Goal: Task Accomplishment & Management: Complete application form

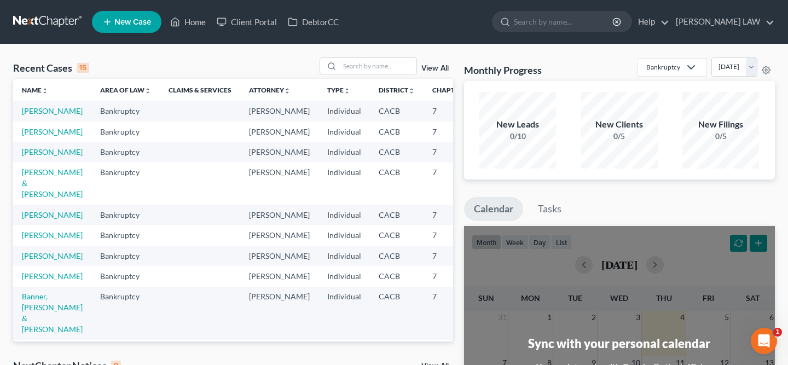
scroll to position [27, 0]
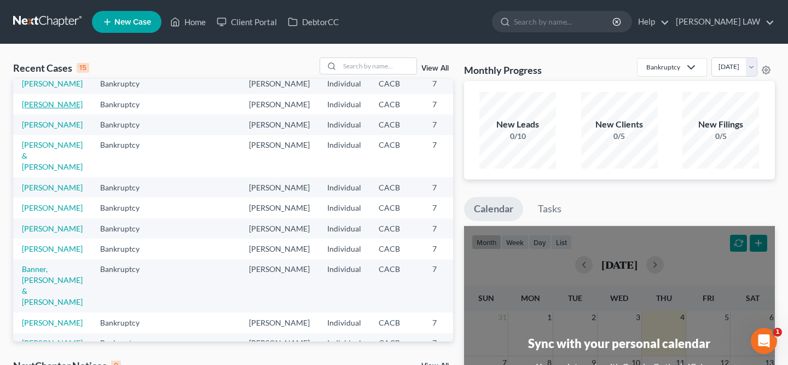
click at [37, 109] on link "[PERSON_NAME]" at bounding box center [52, 104] width 61 height 9
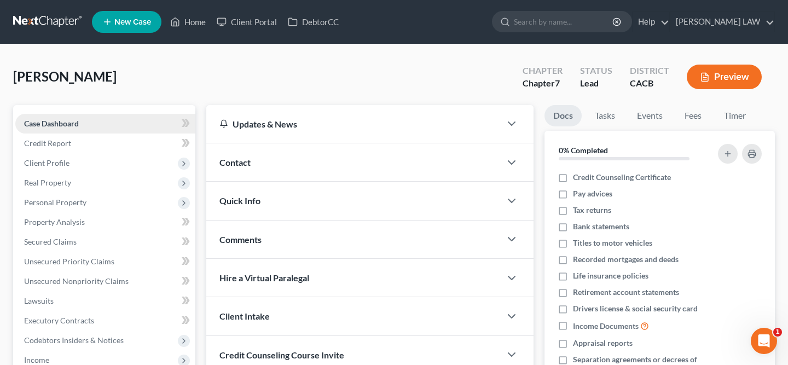
click at [55, 123] on span "Case Dashboard" at bounding box center [51, 123] width 55 height 9
click at [72, 143] on link "Credit Report" at bounding box center [105, 143] width 180 height 20
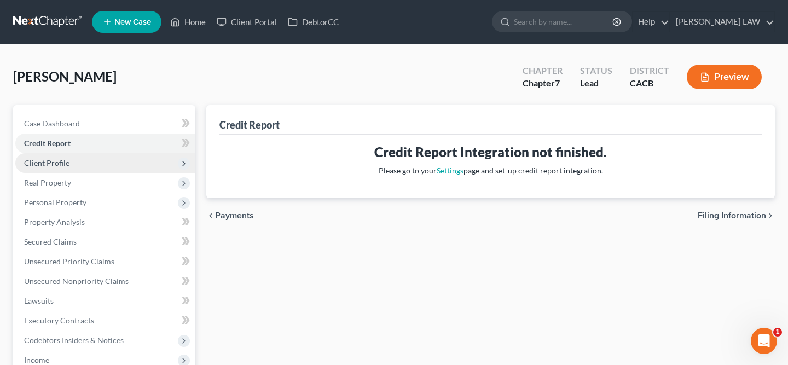
click at [84, 162] on span "Client Profile" at bounding box center [105, 163] width 180 height 20
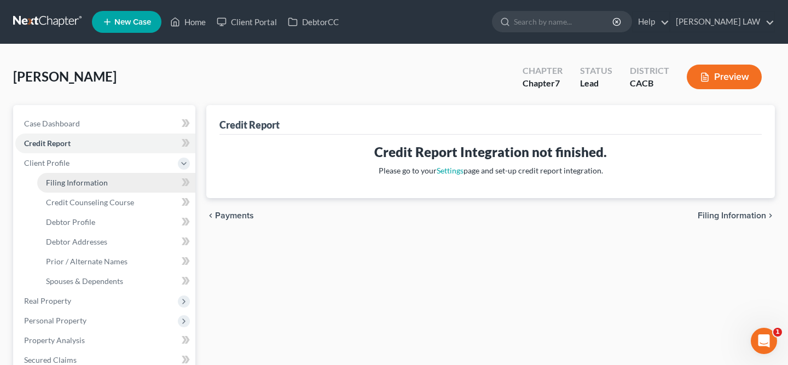
click at [94, 174] on link "Filing Information" at bounding box center [116, 183] width 158 height 20
select select "1"
select select "0"
select select "4"
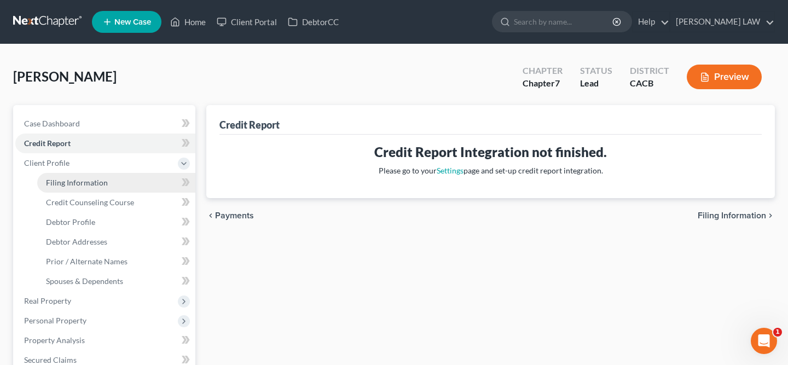
select select "0"
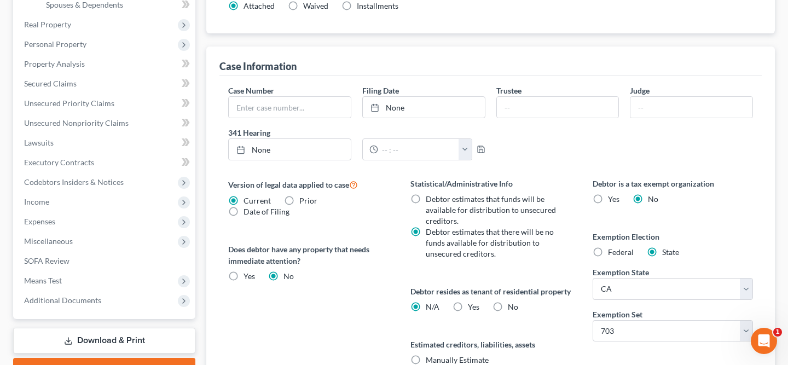
scroll to position [277, 0]
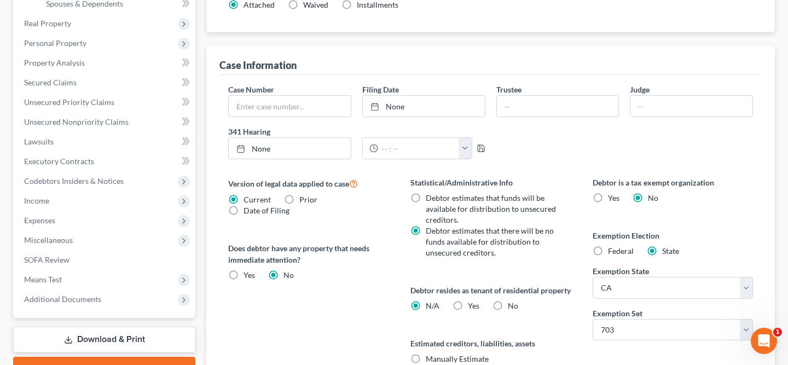
click at [508, 311] on label "No" at bounding box center [513, 305] width 10 height 11
click at [512, 307] on input "No" at bounding box center [515, 303] width 7 height 7
radio input "true"
radio input "false"
click at [468, 311] on label "Yes Yes" at bounding box center [473, 305] width 11 height 11
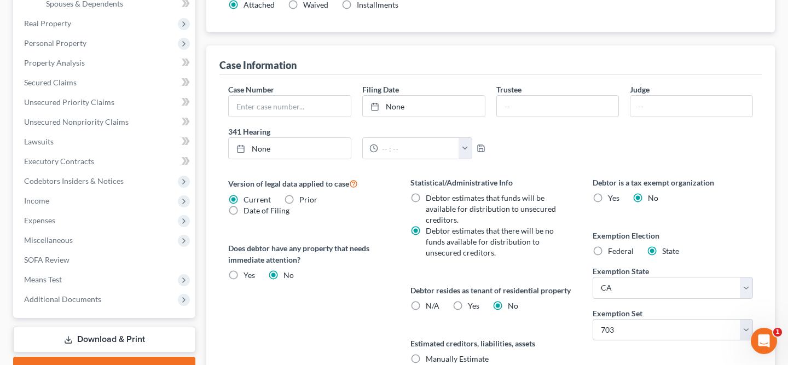
click at [472, 307] on input "Yes Yes" at bounding box center [475, 303] width 7 height 7
radio input "true"
radio input "false"
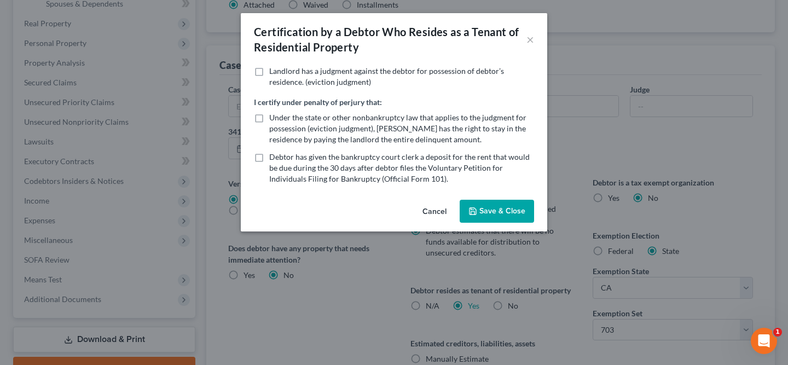
click at [269, 67] on label "Landlord has a judgment against the debtor for possession of debtor’s residence…" at bounding box center [401, 77] width 265 height 22
click at [273, 67] on input "Landlord has a judgment against the debtor for possession of debtor’s residence…" at bounding box center [276, 69] width 7 height 7
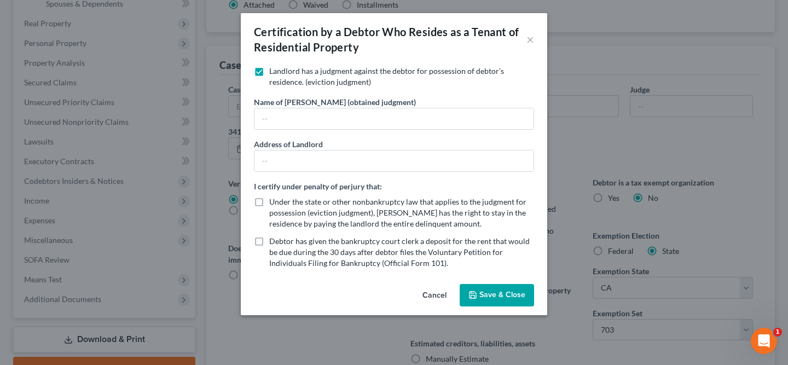
click at [269, 66] on label "Landlord has a judgment against the debtor for possession of debtor’s residence…" at bounding box center [401, 77] width 265 height 22
click at [273, 66] on input "Landlord has a judgment against the debtor for possession of debtor’s residence…" at bounding box center [276, 69] width 7 height 7
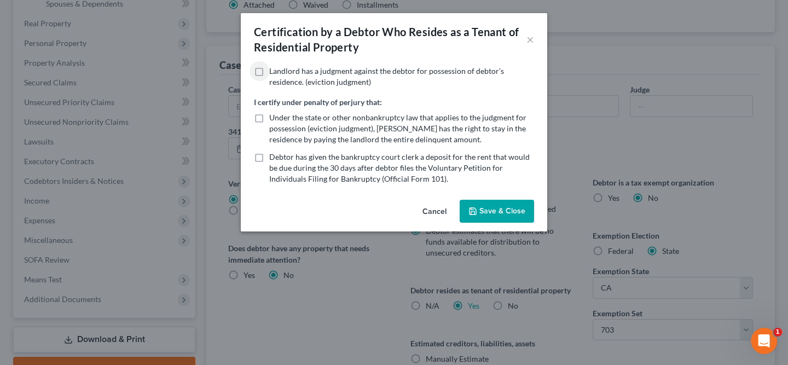
click at [269, 72] on label "Landlord has a judgment against the debtor for possession of debtor’s residence…" at bounding box center [401, 77] width 265 height 22
click at [273, 72] on input "Landlord has a judgment against the debtor for possession of debtor’s residence…" at bounding box center [276, 69] width 7 height 7
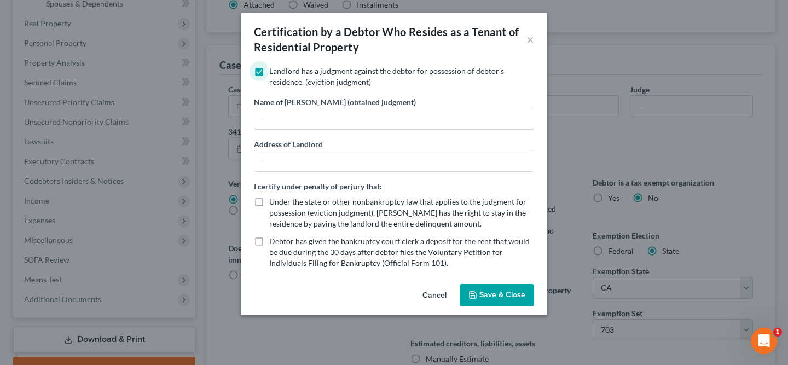
click at [269, 72] on label "Landlord has a judgment against the debtor for possession of debtor’s residence…" at bounding box center [401, 77] width 265 height 22
click at [273, 72] on input "Landlord has a judgment against the debtor for possession of debtor’s residence…" at bounding box center [276, 69] width 7 height 7
checkbox input "false"
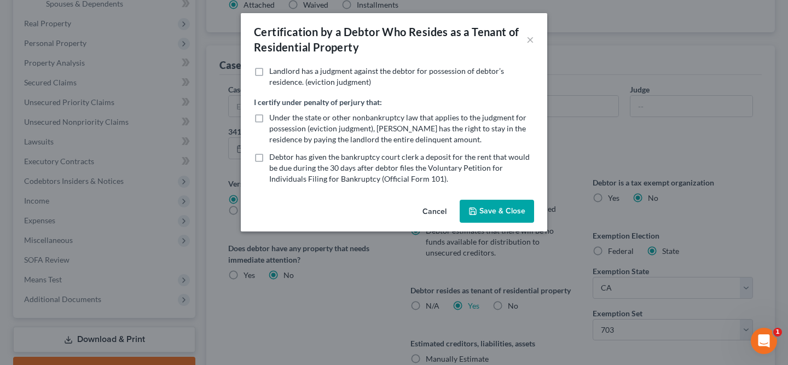
click at [269, 118] on label "Under the state or other nonbankruptcy law that applies to the judgment for pos…" at bounding box center [401, 128] width 265 height 33
click at [273, 118] on input "Under the state or other nonbankruptcy law that applies to the judgment for pos…" at bounding box center [276, 115] width 7 height 7
checkbox input "true"
click at [269, 157] on label "Debtor has given the bankruptcy court clerk a deposit for the rent that would b…" at bounding box center [401, 167] width 265 height 33
click at [273, 157] on input "Debtor has given the bankruptcy court clerk a deposit for the rent that would b…" at bounding box center [276, 154] width 7 height 7
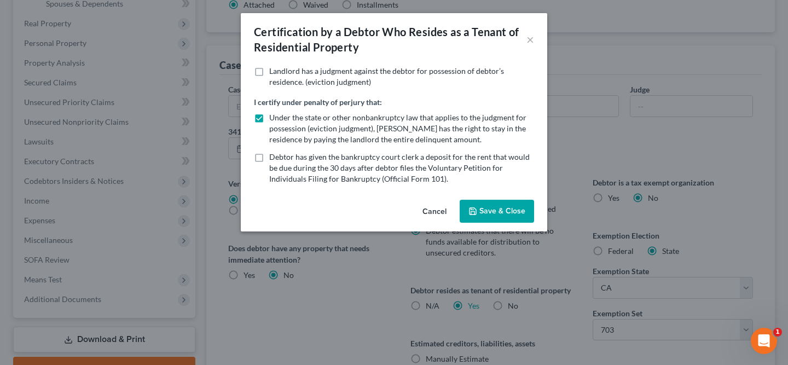
checkbox input "true"
click at [507, 215] on button "Save & Close" at bounding box center [496, 211] width 74 height 23
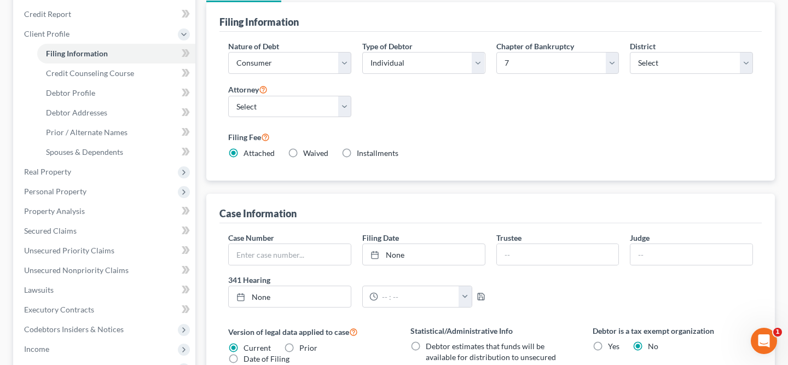
scroll to position [0, 0]
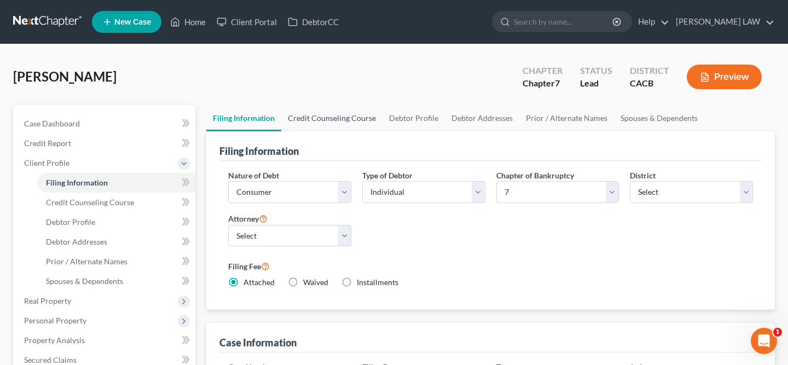
click at [335, 119] on link "Credit Counseling Course" at bounding box center [331, 118] width 101 height 26
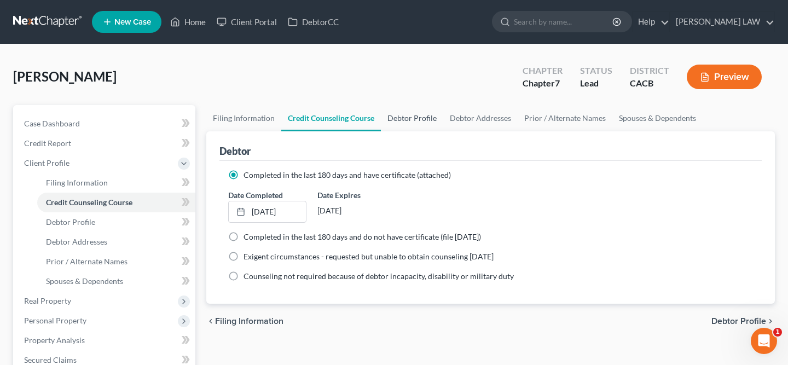
click at [415, 120] on link "Debtor Profile" at bounding box center [412, 118] width 62 height 26
select select "0"
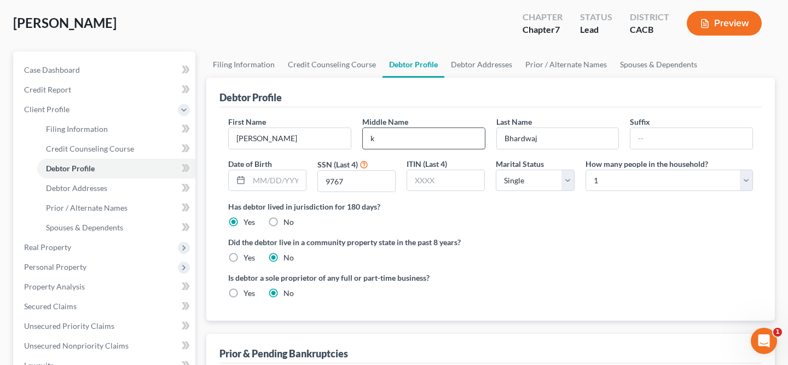
scroll to position [54, 0]
click at [413, 138] on input "k" at bounding box center [424, 137] width 122 height 21
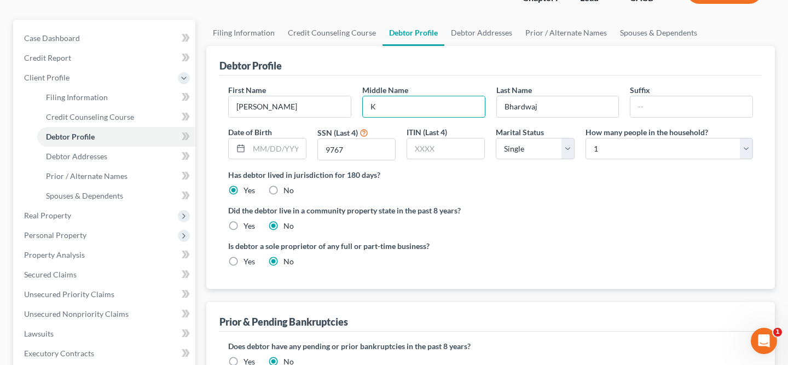
scroll to position [100, 0]
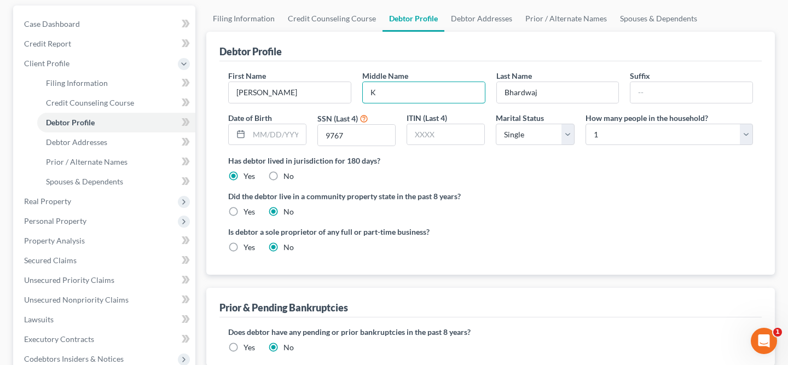
type input "K"
click at [243, 206] on label "Yes" at bounding box center [248, 211] width 11 height 11
click at [248, 206] on input "Yes" at bounding box center [251, 209] width 7 height 7
radio input "true"
radio input "false"
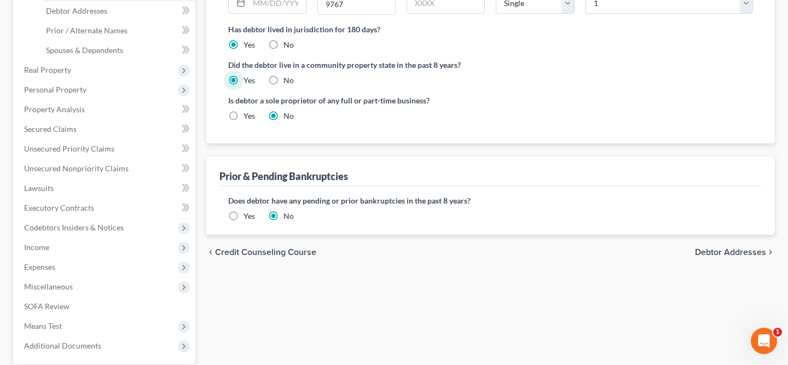
scroll to position [0, 0]
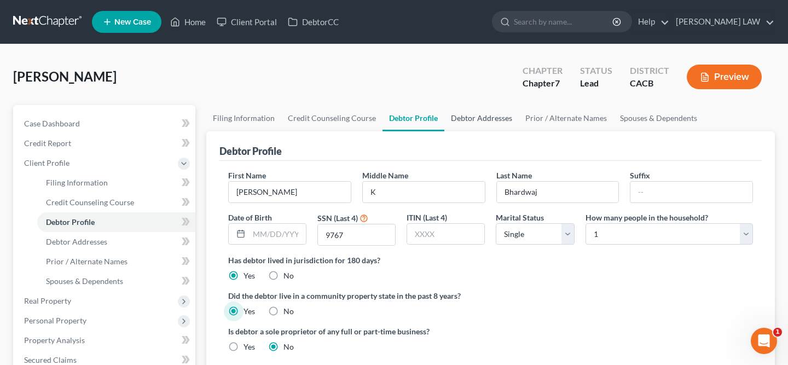
click at [475, 118] on link "Debtor Addresses" at bounding box center [481, 118] width 74 height 26
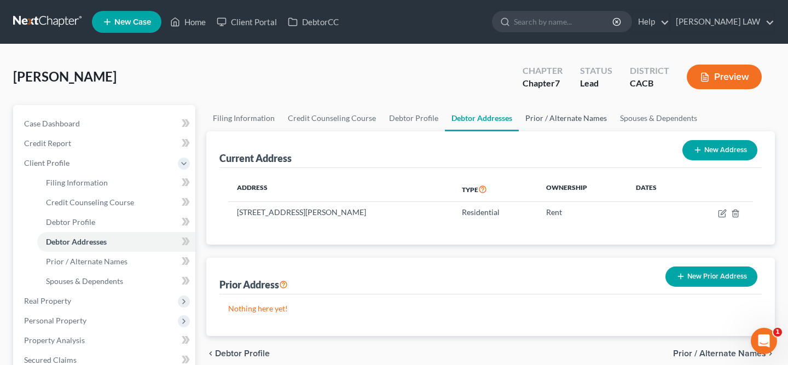
click at [558, 122] on link "Prior / Alternate Names" at bounding box center [565, 118] width 95 height 26
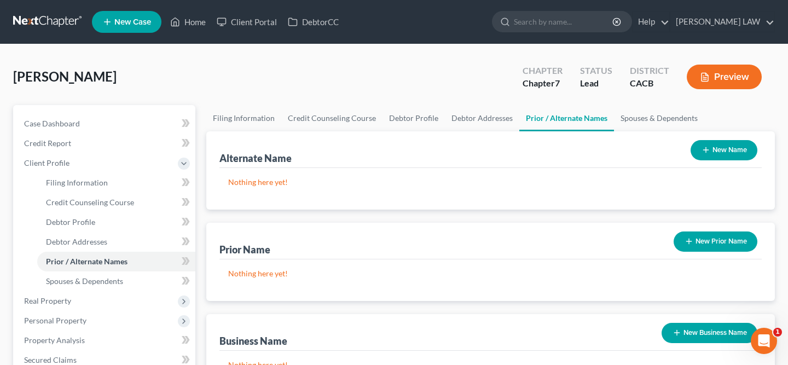
scroll to position [92, 0]
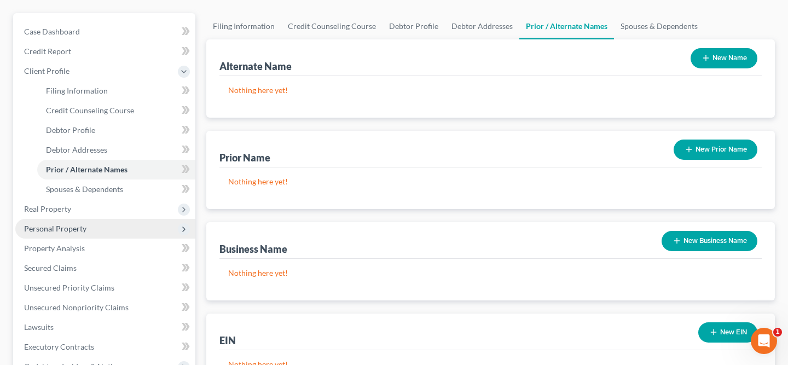
click at [115, 229] on span "Personal Property" at bounding box center [105, 229] width 180 height 20
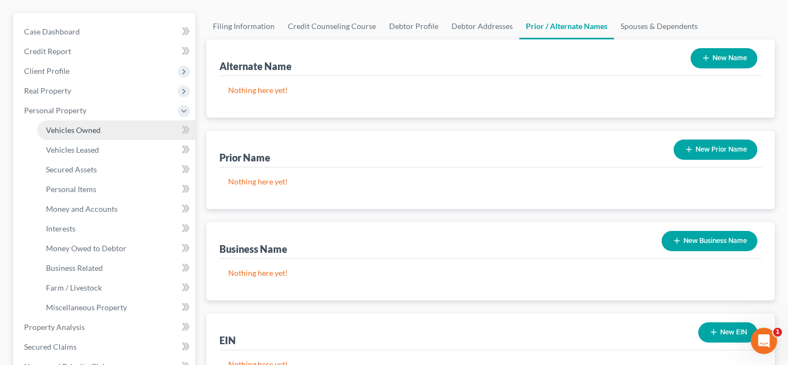
click at [113, 133] on link "Vehicles Owned" at bounding box center [116, 130] width 158 height 20
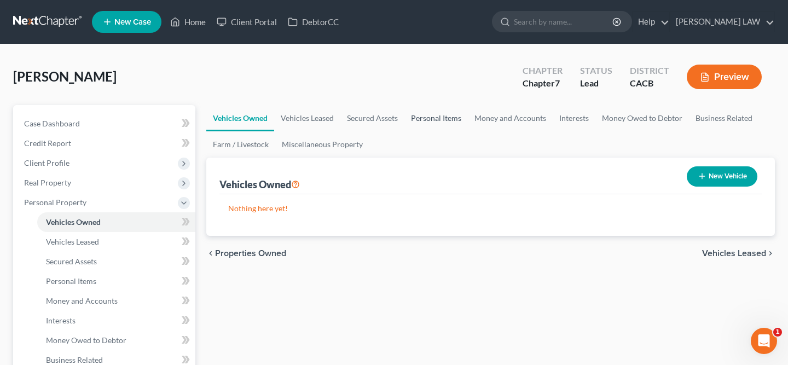
click at [410, 122] on link "Personal Items" at bounding box center [435, 118] width 63 height 26
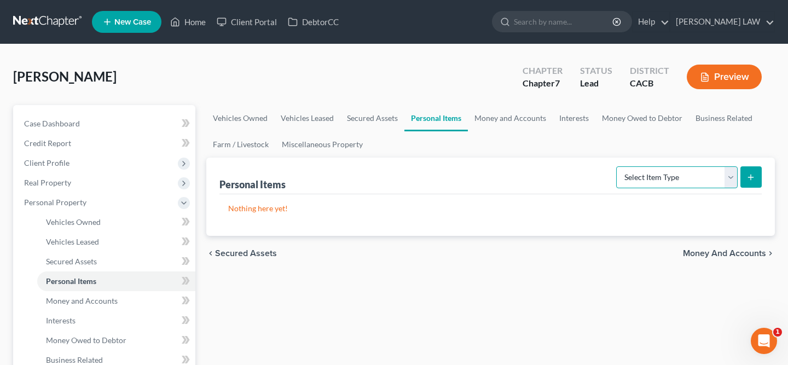
click at [718, 179] on select "Select Item Type Clothing Collectibles Of Value Electronics Firearms Household …" at bounding box center [676, 177] width 121 height 22
select select "clothing"
click at [753, 179] on icon "submit" at bounding box center [750, 177] width 9 height 9
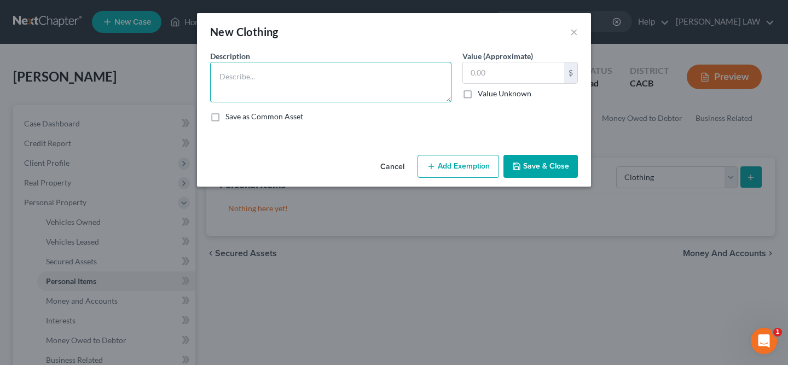
click at [348, 78] on textarea at bounding box center [330, 82] width 241 height 40
type textarea "Clothes"
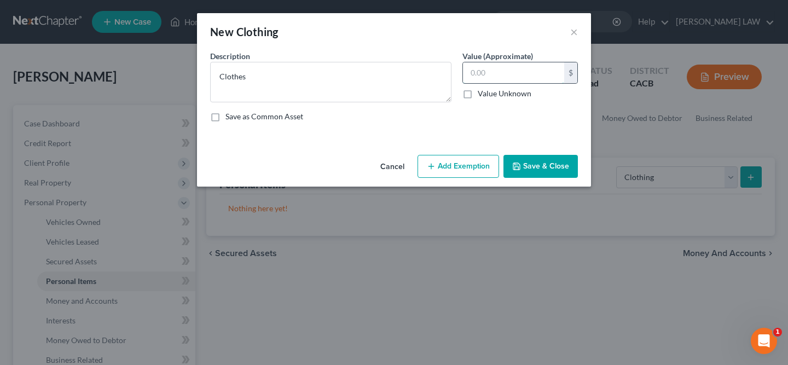
click at [496, 69] on input "text" at bounding box center [513, 72] width 101 height 21
type input "50"
click at [483, 164] on button "Add Exemption" at bounding box center [457, 166] width 81 height 23
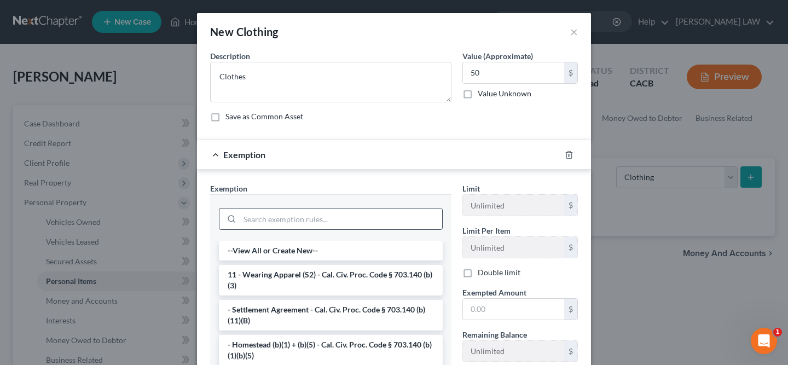
click at [381, 219] on input "search" at bounding box center [341, 218] width 202 height 21
click at [360, 268] on li "11 - Wearing Apparel (S2) - Cal. Civ. Proc. Code § 703.140 (b)(3)" at bounding box center [331, 280] width 224 height 31
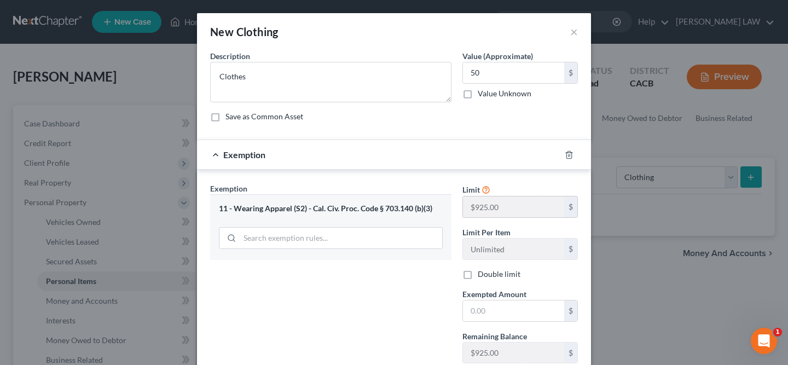
scroll to position [54, 0]
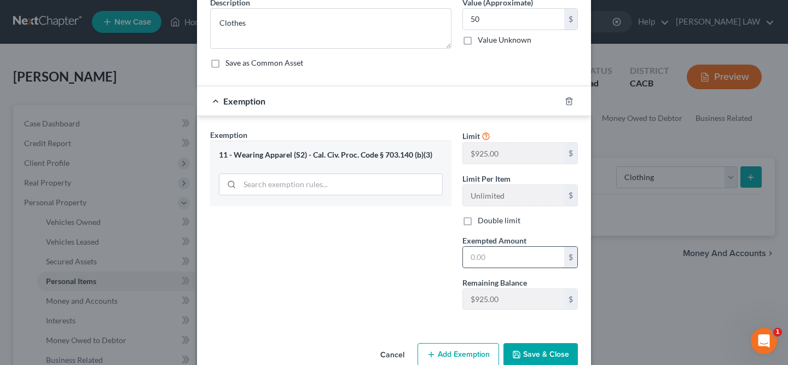
click at [506, 258] on input "text" at bounding box center [513, 257] width 101 height 21
type input "925"
click at [540, 353] on button "Save & Close" at bounding box center [540, 354] width 74 height 23
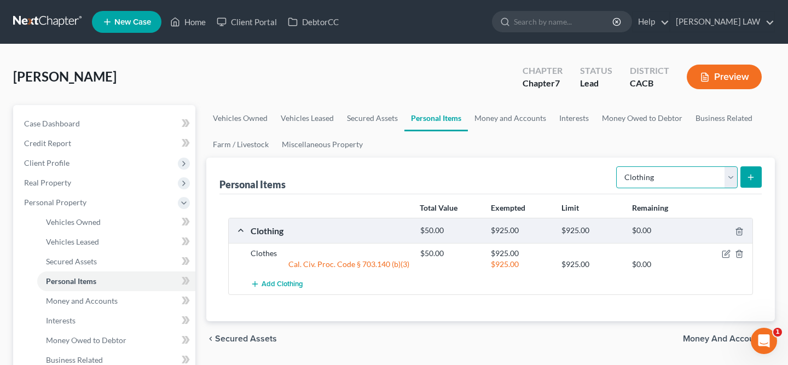
click at [664, 177] on select "Select Item Type Clothing Collectibles Of Value Electronics Firearms Household …" at bounding box center [676, 177] width 121 height 22
select select "electronics"
click at [754, 187] on button "submit" at bounding box center [750, 176] width 21 height 21
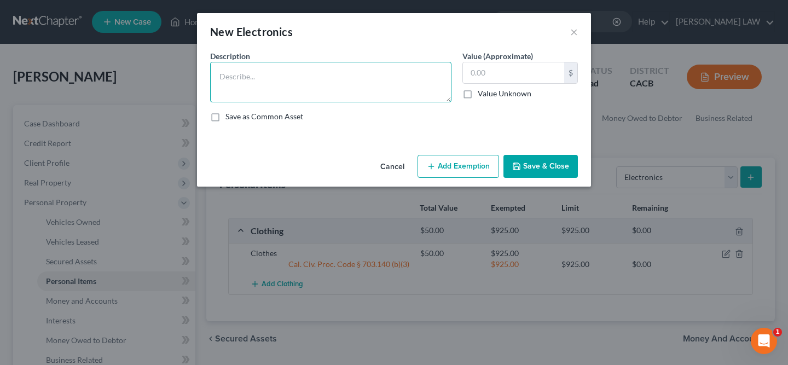
click at [347, 75] on textarea at bounding box center [330, 82] width 241 height 40
type textarea "phone"
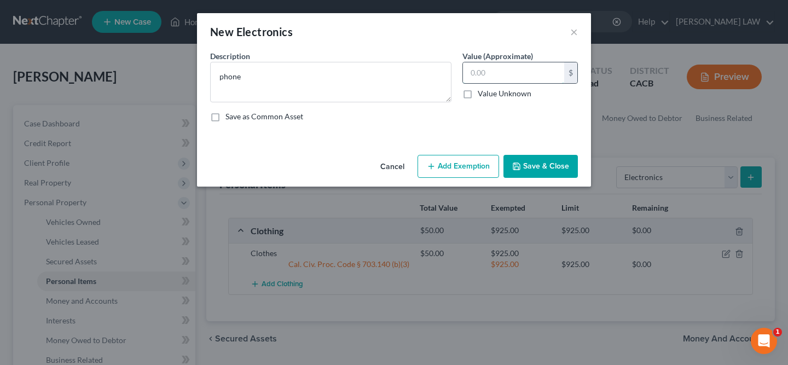
click at [534, 73] on input "text" at bounding box center [513, 72] width 101 height 21
type input "200"
click at [480, 161] on button "Add Exemption" at bounding box center [457, 166] width 81 height 23
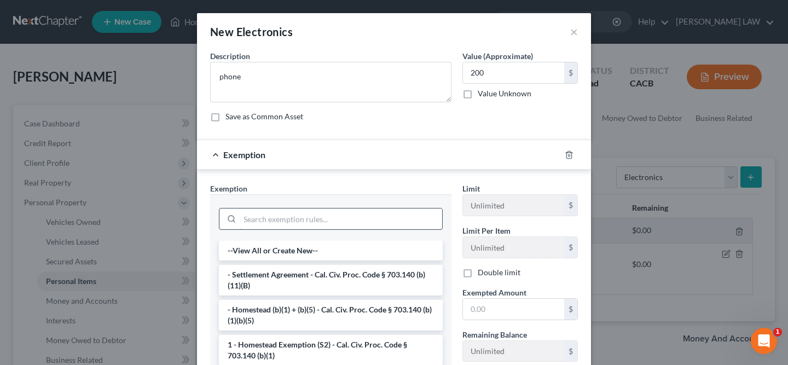
click at [359, 222] on input "search" at bounding box center [341, 218] width 202 height 21
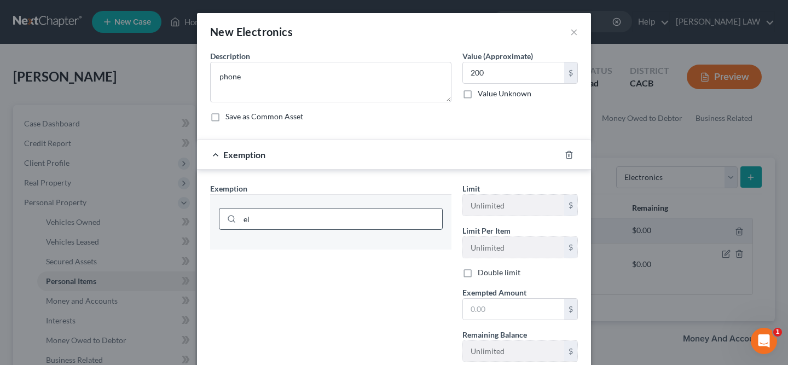
type input "e"
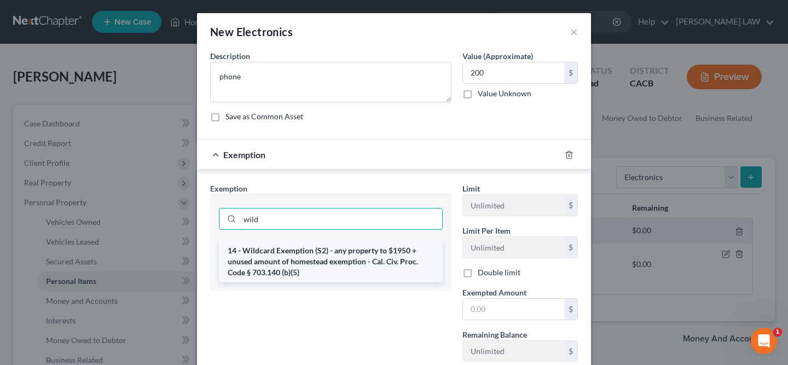
type input "wild"
click at [328, 253] on li "14 - Wildcard Exemption (S2) - any property to $1950 + unused amount of homeste…" at bounding box center [331, 262] width 224 height 42
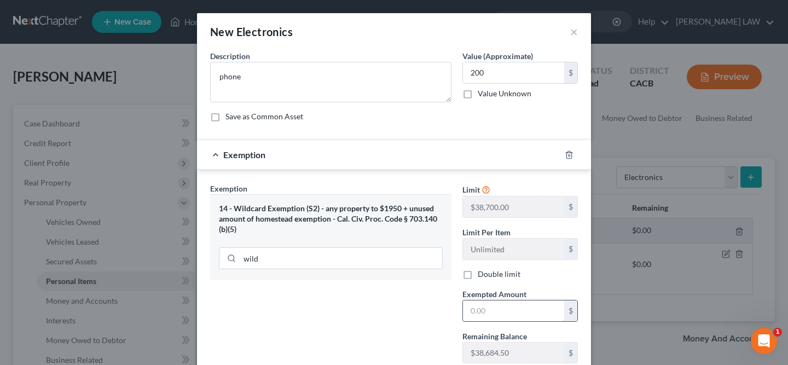
click at [497, 318] on input "text" at bounding box center [513, 310] width 101 height 21
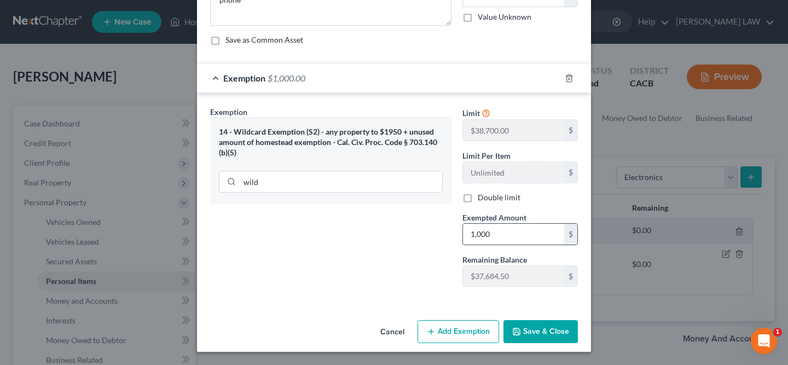
scroll to position [75, 0]
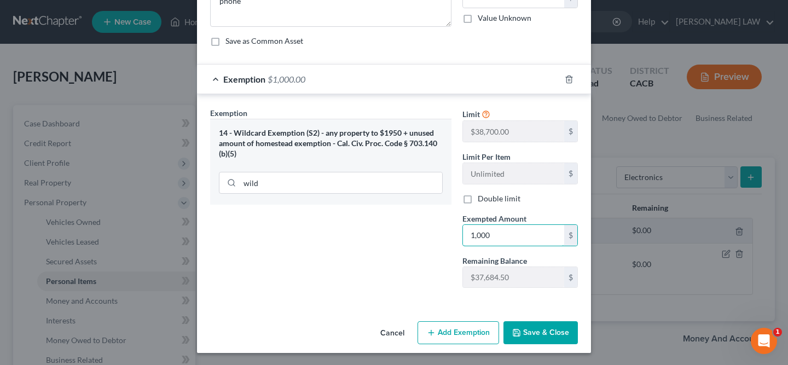
type input "1,000"
click at [547, 334] on button "Save & Close" at bounding box center [540, 332] width 74 height 23
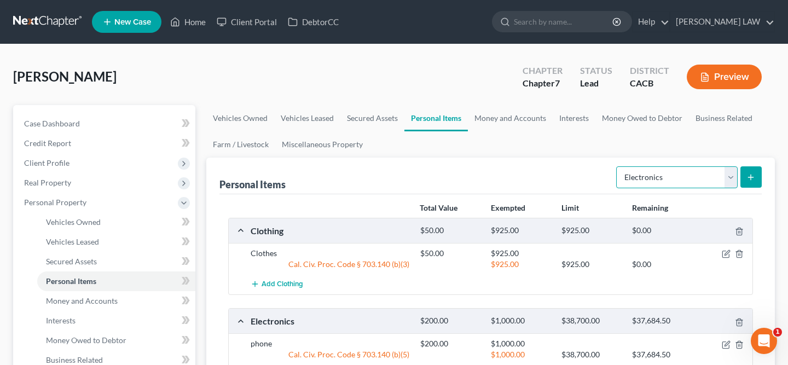
click at [733, 174] on select "Select Item Type Clothing Collectibles Of Value Electronics Firearms Household …" at bounding box center [676, 177] width 121 height 22
select select "household_goods"
click at [749, 180] on icon "submit" at bounding box center [750, 177] width 9 height 9
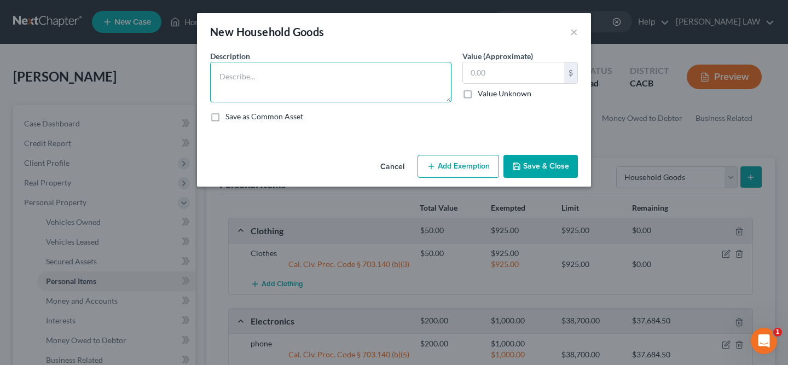
click at [312, 88] on textarea at bounding box center [330, 82] width 241 height 40
type textarea "p"
type textarea "kitchen supplies"
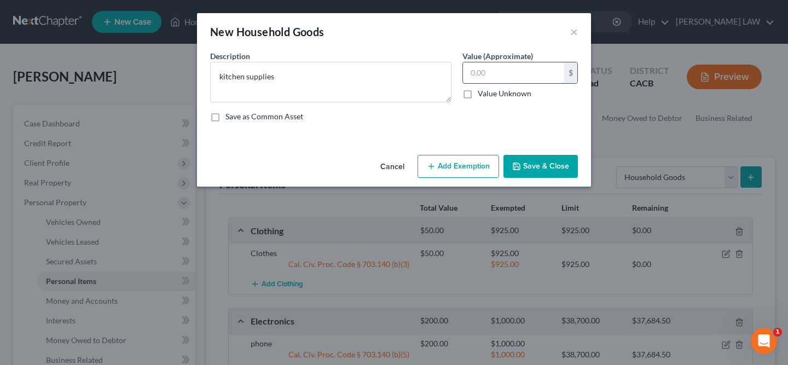
click at [488, 77] on input "text" at bounding box center [513, 72] width 101 height 21
type input "100"
click at [486, 163] on button "Add Exemption" at bounding box center [457, 166] width 81 height 23
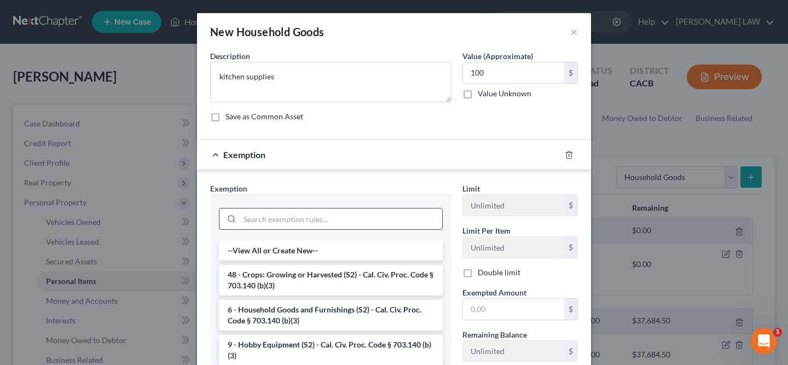
click at [330, 217] on input "search" at bounding box center [341, 218] width 202 height 21
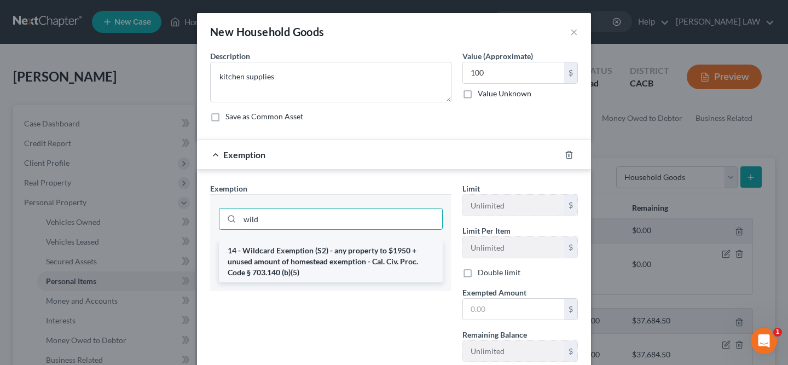
type input "wild"
click at [316, 251] on li "14 - Wildcard Exemption (S2) - any property to $1950 + unused amount of homeste…" at bounding box center [331, 262] width 224 height 42
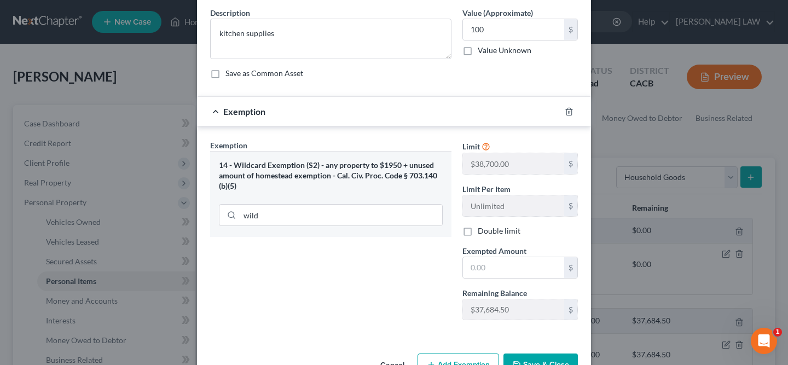
scroll to position [45, 0]
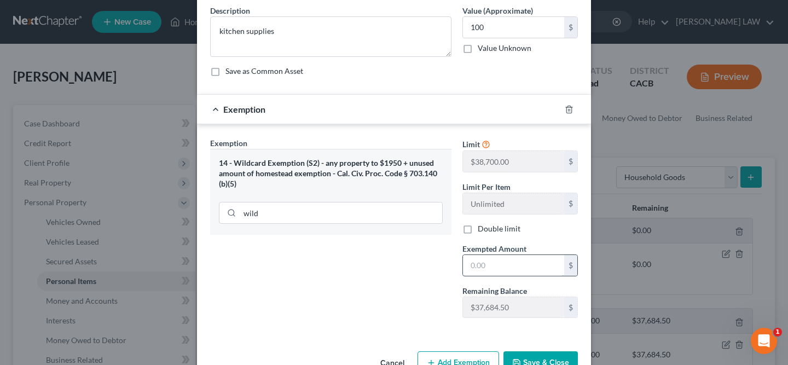
click at [525, 265] on input "text" at bounding box center [513, 265] width 101 height 21
type input "500"
click at [540, 362] on button "Save & Close" at bounding box center [540, 362] width 74 height 23
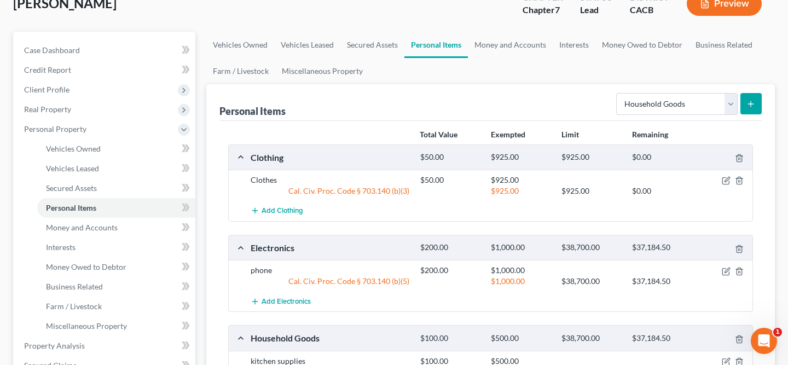
scroll to position [57, 0]
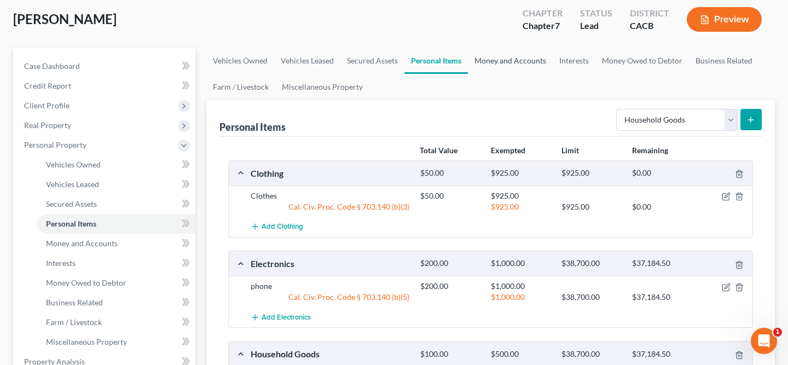
click at [514, 67] on link "Money and Accounts" at bounding box center [510, 61] width 85 height 26
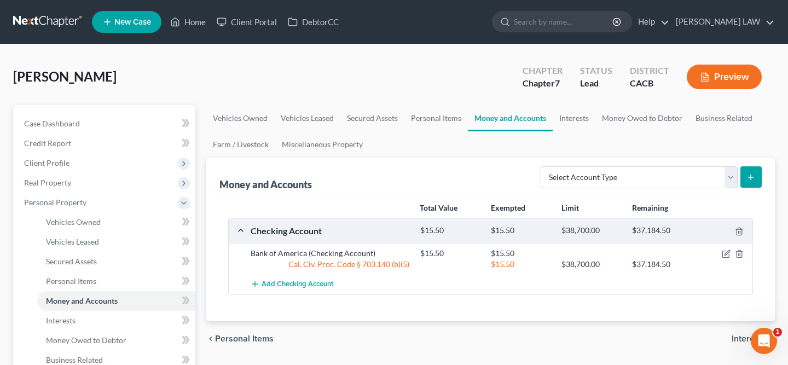
scroll to position [14, 0]
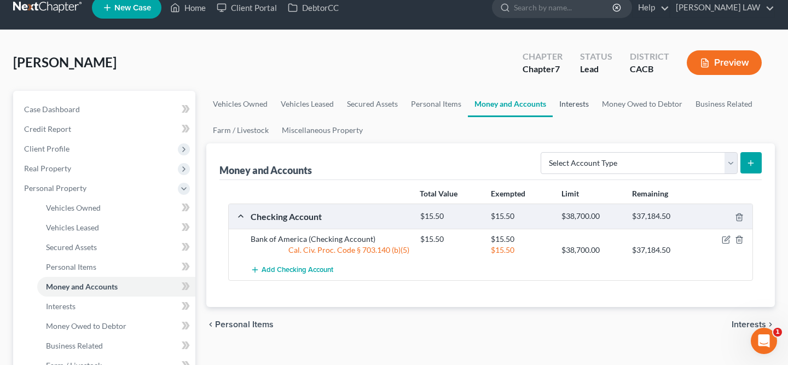
click at [590, 107] on link "Interests" at bounding box center [573, 104] width 43 height 26
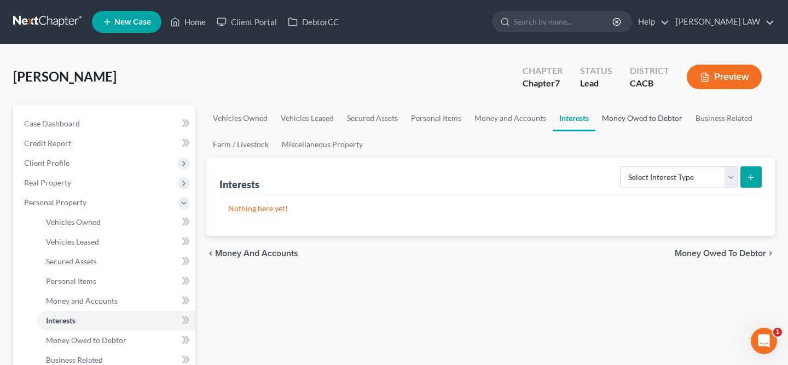
click at [616, 122] on link "Money Owed to Debtor" at bounding box center [642, 118] width 94 height 26
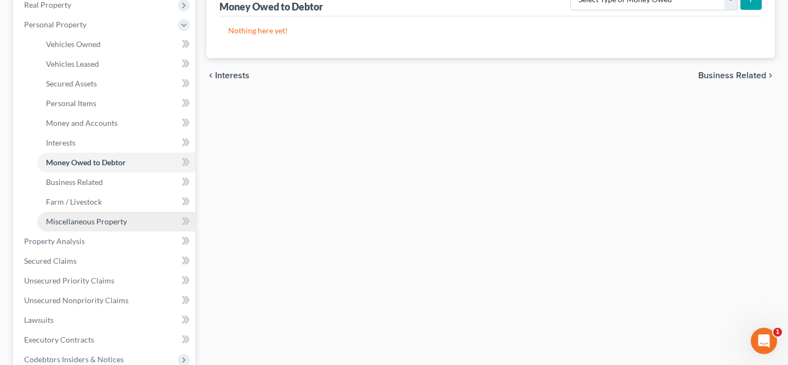
scroll to position [196, 0]
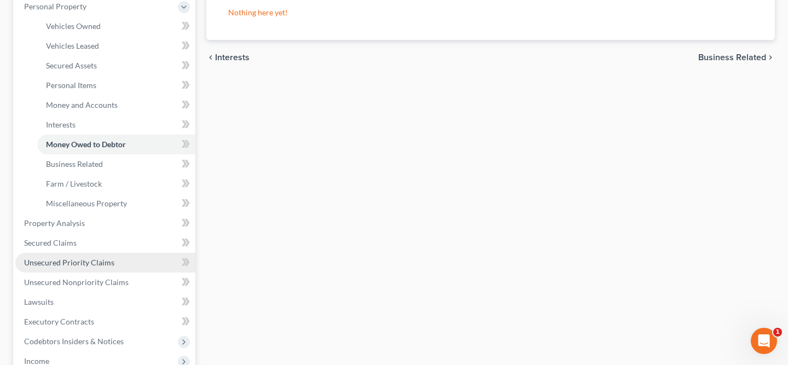
click at [104, 266] on span "Unsecured Priority Claims" at bounding box center [69, 262] width 90 height 9
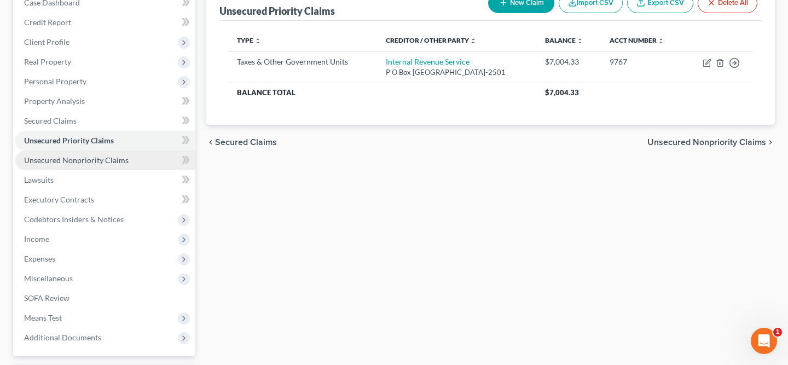
scroll to position [132, 0]
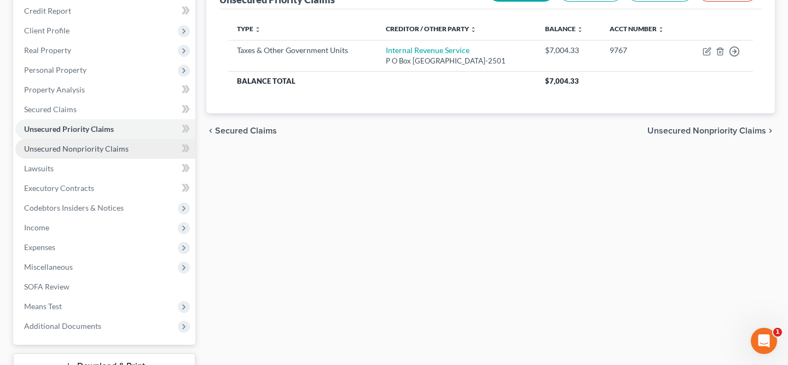
click at [107, 152] on span "Unsecured Nonpriority Claims" at bounding box center [76, 148] width 104 height 9
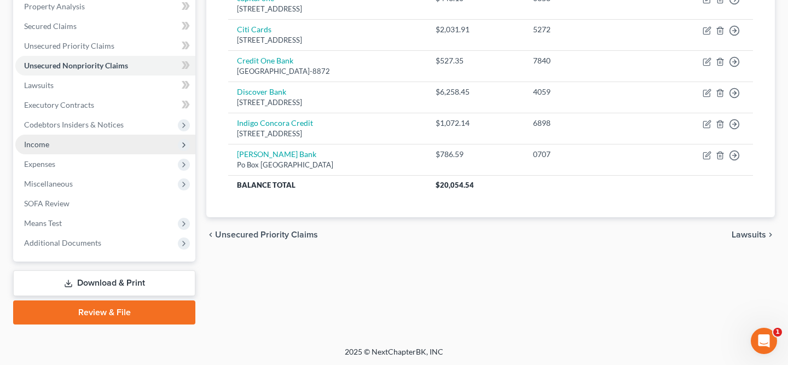
scroll to position [195, 0]
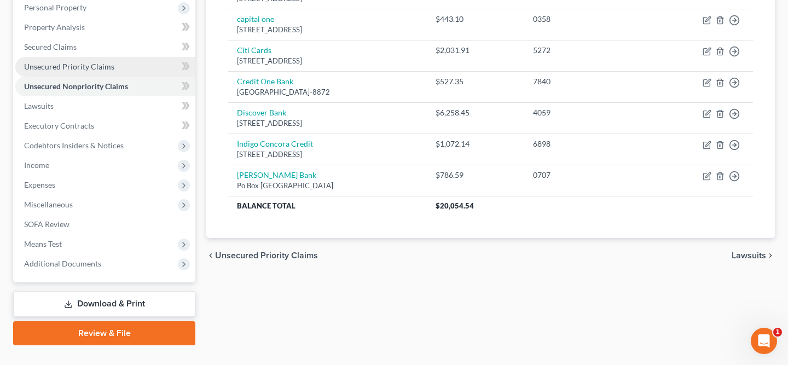
click at [127, 63] on link "Unsecured Priority Claims" at bounding box center [105, 67] width 180 height 20
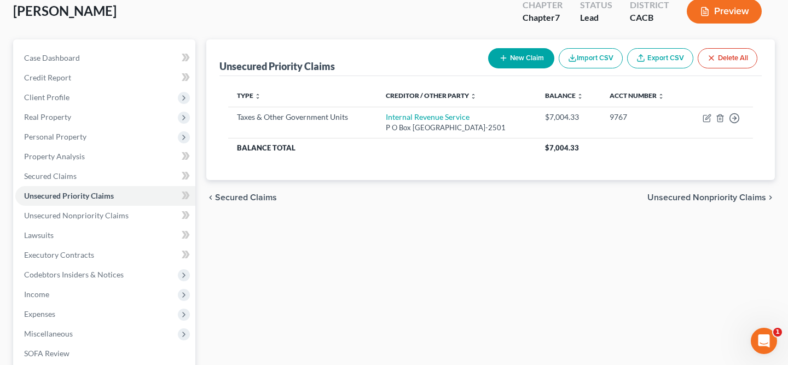
scroll to position [86, 0]
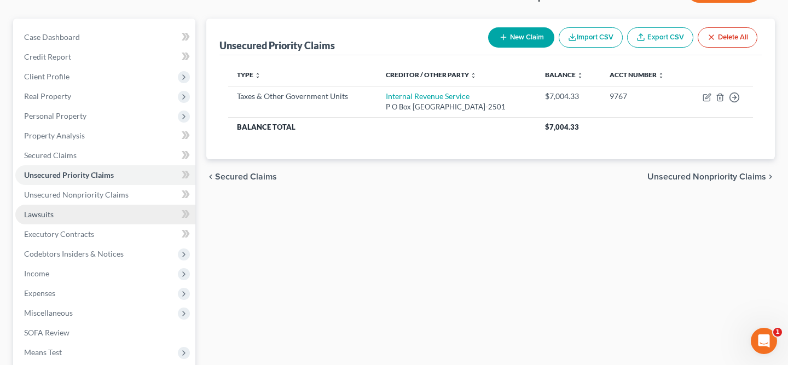
click at [75, 222] on link "Lawsuits" at bounding box center [105, 215] width 180 height 20
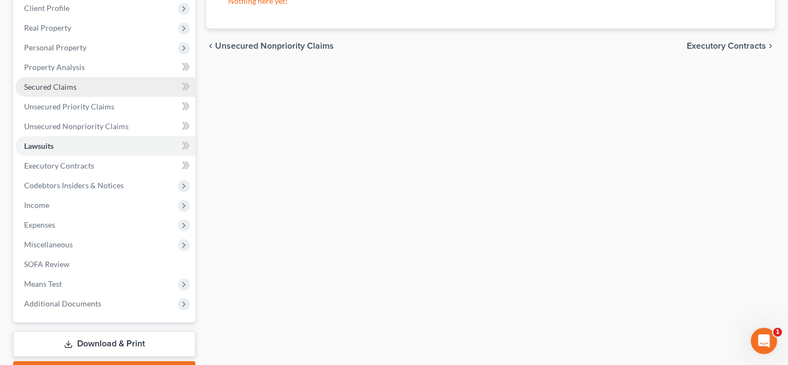
scroll to position [215, 0]
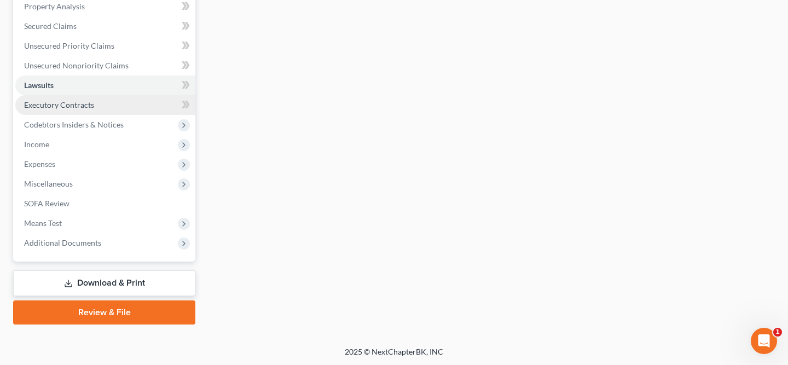
click at [100, 101] on link "Executory Contracts" at bounding box center [105, 105] width 180 height 20
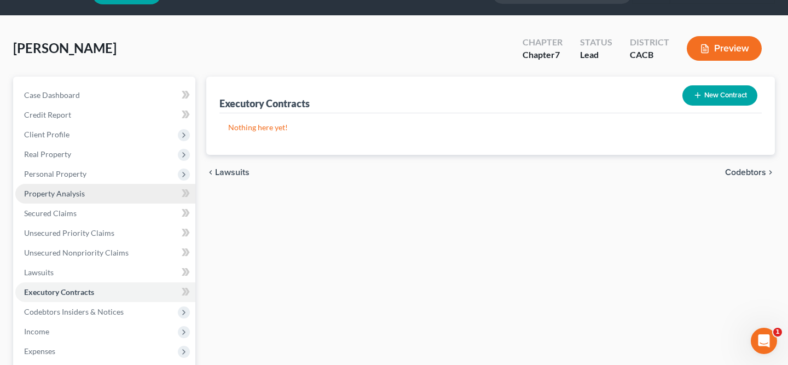
scroll to position [215, 0]
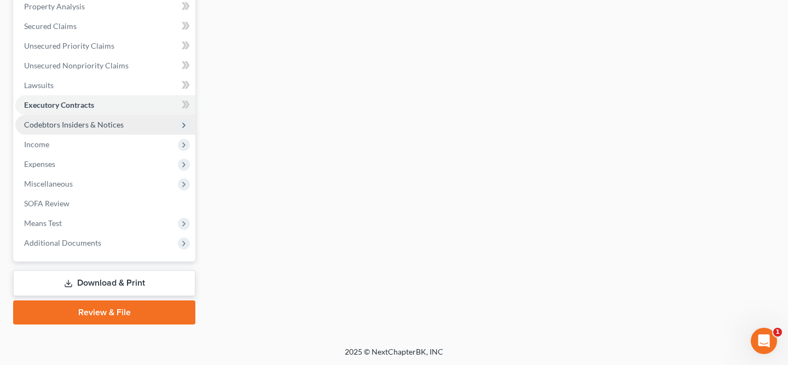
click at [97, 115] on span "Codebtors Insiders & Notices" at bounding box center [105, 125] width 180 height 20
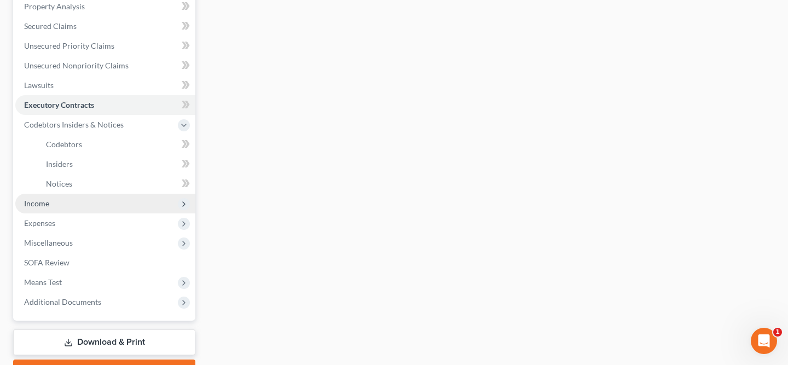
click at [65, 201] on span "Income" at bounding box center [105, 204] width 180 height 20
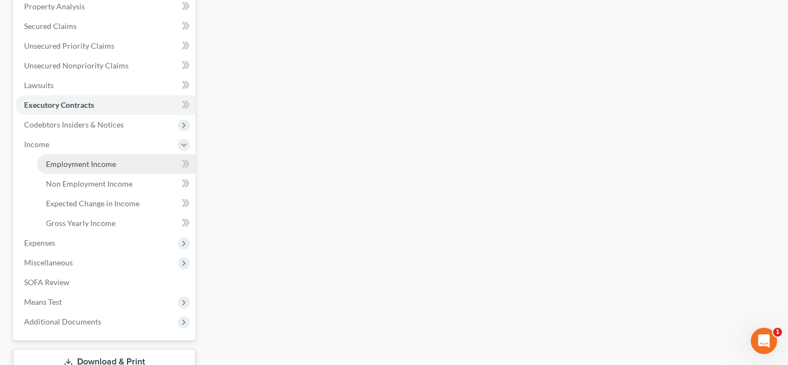
click at [89, 167] on span "Employment Income" at bounding box center [81, 163] width 70 height 9
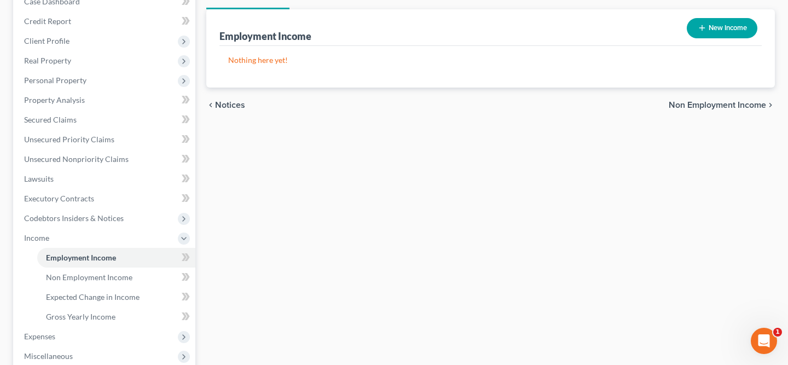
scroll to position [271, 0]
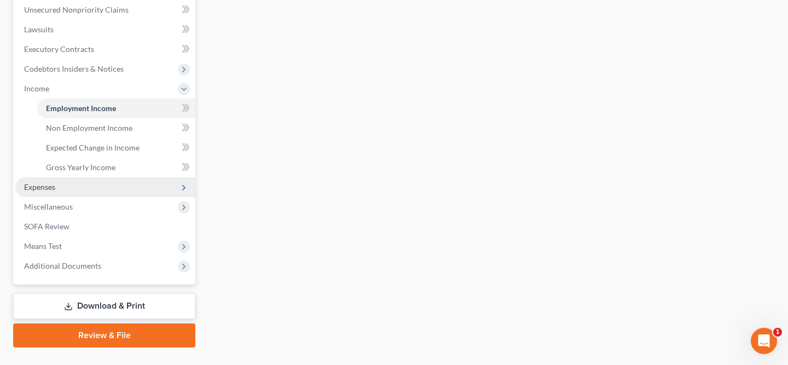
click at [133, 185] on span "Expenses" at bounding box center [105, 187] width 180 height 20
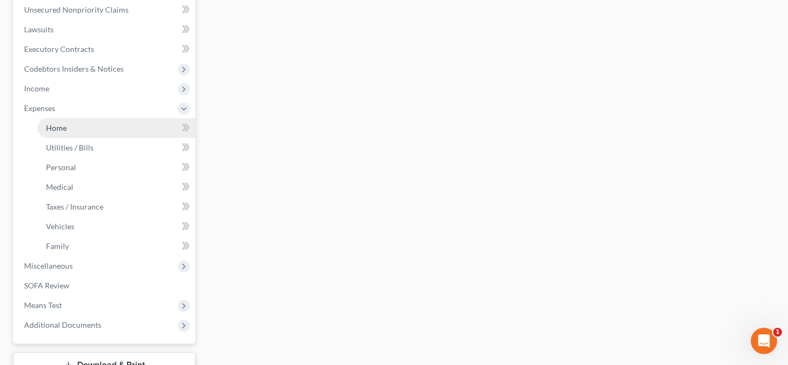
click at [124, 125] on link "Home" at bounding box center [116, 128] width 158 height 20
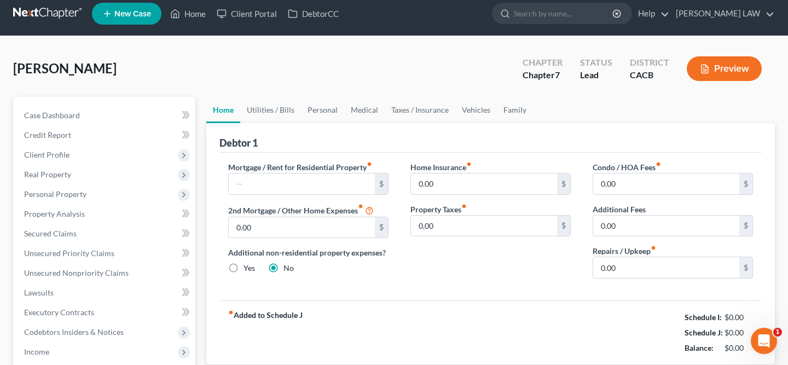
scroll to position [9, 0]
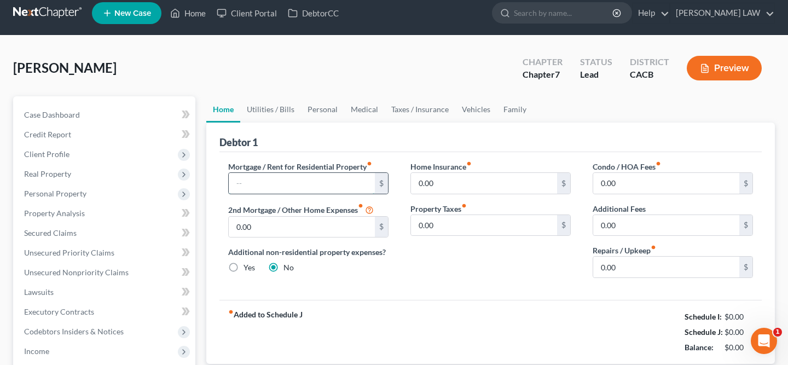
click at [312, 184] on input "text" at bounding box center [302, 183] width 146 height 21
type input "1,300"
click at [438, 301] on div "fiber_manual_record Added to Schedule J Schedule I: $0.00 Schedule J: $1,300.00…" at bounding box center [490, 332] width 542 height 64
click at [279, 113] on link "Utilities / Bills" at bounding box center [270, 109] width 61 height 26
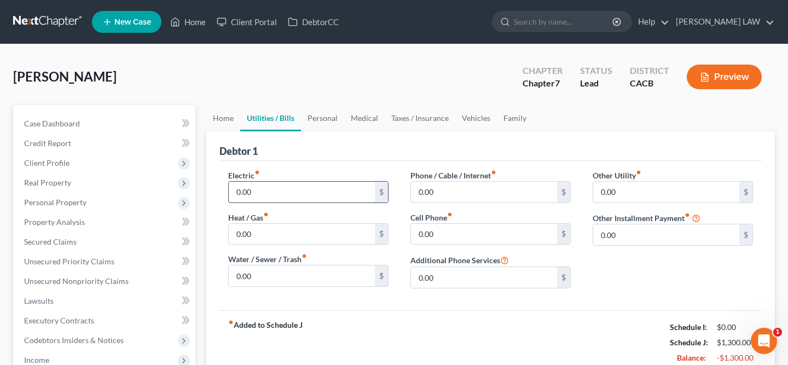
click at [285, 184] on input "0.00" at bounding box center [302, 192] width 146 height 21
type input "50"
click at [458, 188] on input "0.00" at bounding box center [484, 192] width 146 height 21
type input "60"
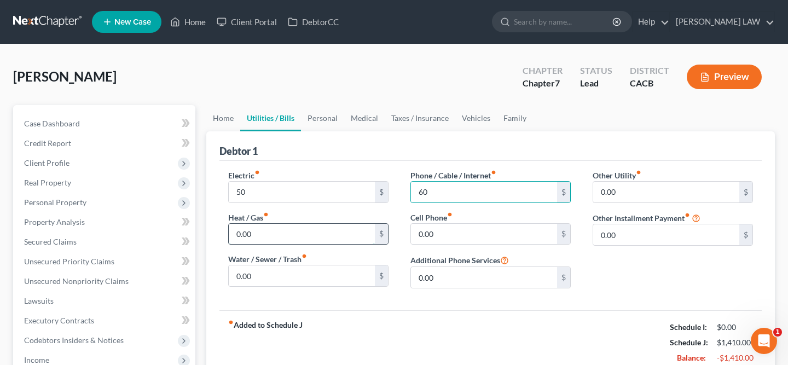
click at [330, 234] on input "0.00" at bounding box center [302, 234] width 146 height 21
type input "30"
click at [505, 232] on input "0.00" at bounding box center [484, 234] width 146 height 21
type input "75"
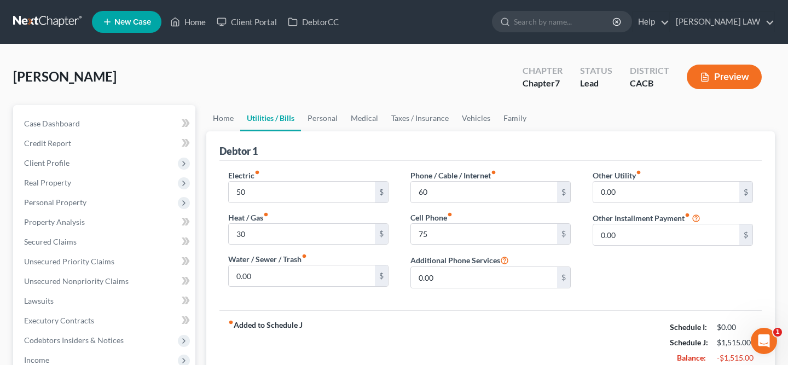
click at [622, 258] on div "Other Utility fiber_manual_record 0.00 $ Other Installment Payment fiber_manual…" at bounding box center [672, 233] width 182 height 127
click at [269, 286] on div "Water / Sewer / Trash fiber_manual_record 0.00 $" at bounding box center [308, 269] width 160 height 33
click at [268, 273] on input "0.00" at bounding box center [302, 275] width 146 height 21
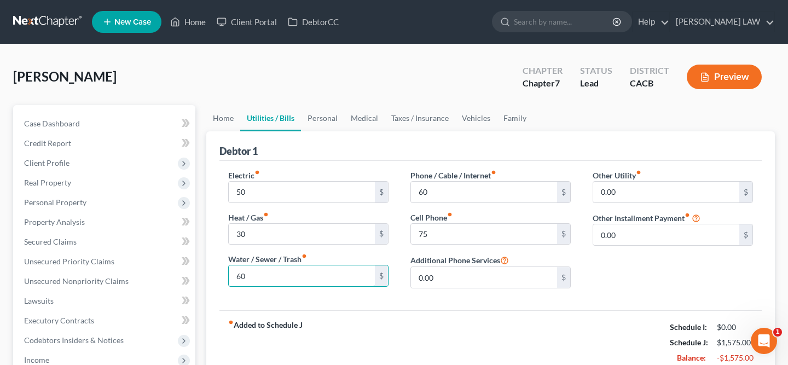
type input "60"
click at [413, 316] on div "fiber_manual_record Added to Schedule J Schedule I: $0.00 Schedule J: $1,575.00…" at bounding box center [490, 342] width 542 height 64
click at [319, 116] on link "Personal" at bounding box center [322, 118] width 43 height 26
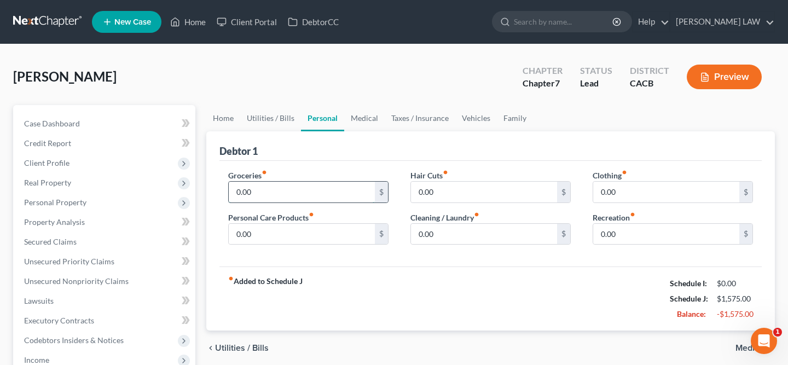
click at [310, 185] on input "0.00" at bounding box center [302, 192] width 146 height 21
type input "700"
click at [480, 196] on input "0.00" at bounding box center [484, 192] width 146 height 21
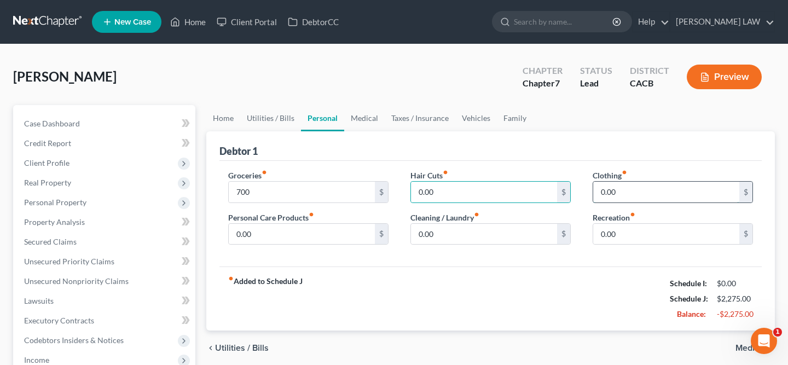
click at [642, 193] on input "0.00" at bounding box center [666, 192] width 146 height 21
type input "10"
click at [290, 234] on input "0.00" at bounding box center [302, 234] width 146 height 21
type input "10"
click at [436, 230] on input "0.00" at bounding box center [484, 234] width 146 height 21
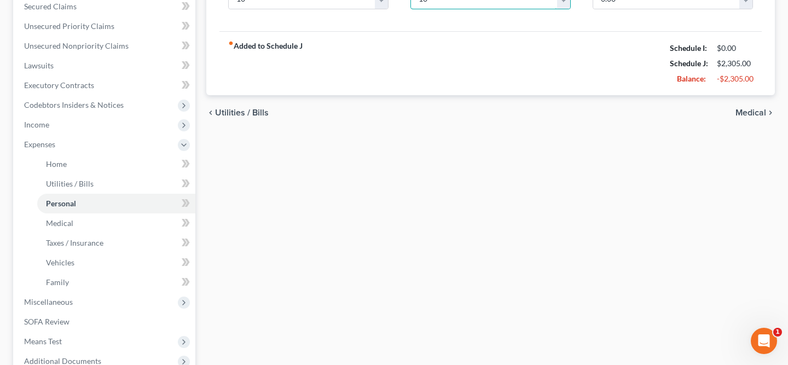
scroll to position [353, 0]
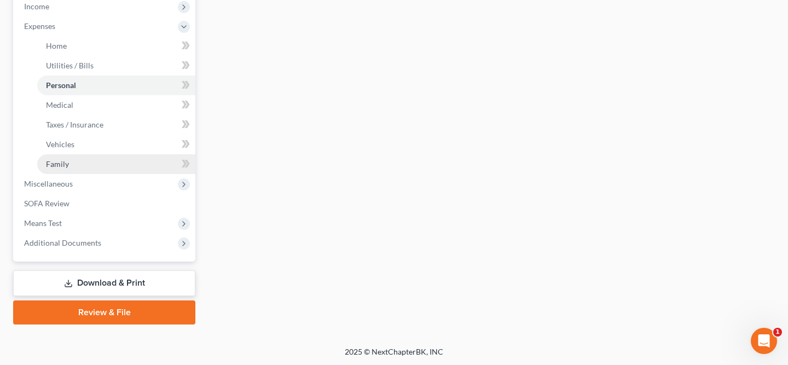
type input "10"
click at [114, 160] on link "Family" at bounding box center [116, 164] width 158 height 20
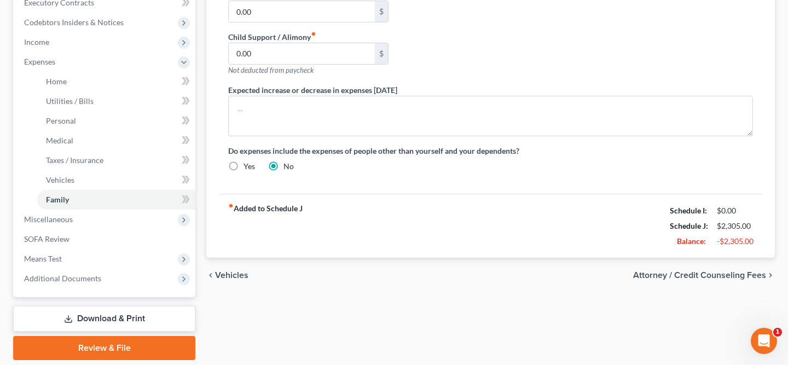
scroll to position [353, 0]
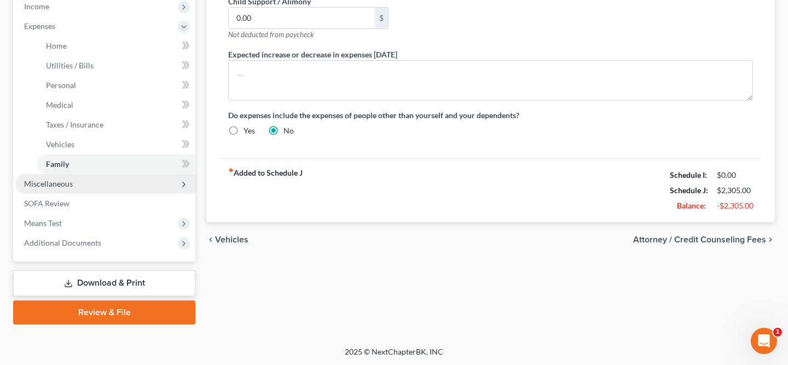
click at [100, 180] on span "Miscellaneous" at bounding box center [105, 184] width 180 height 20
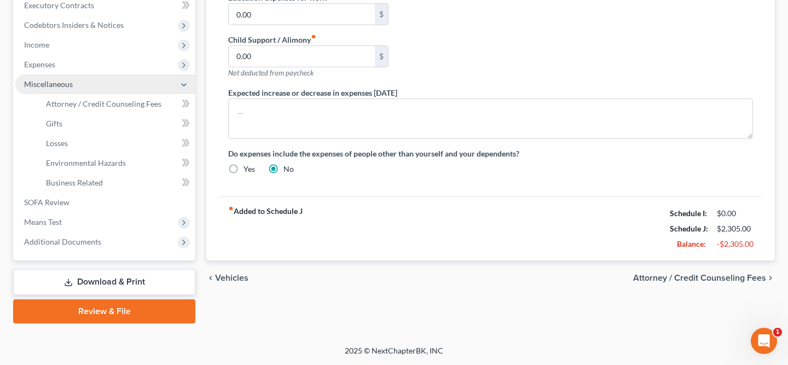
scroll to position [314, 0]
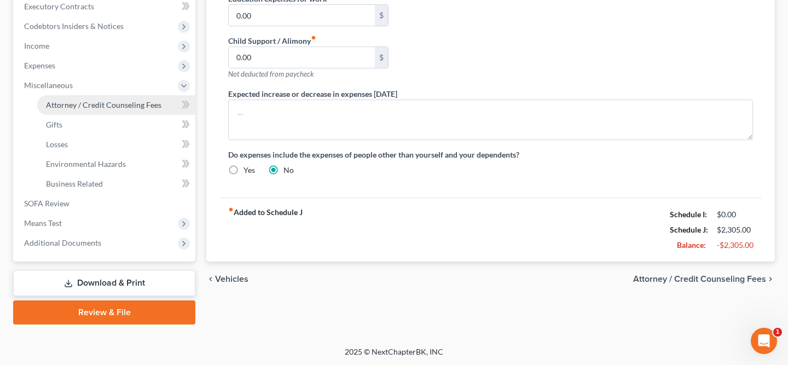
click at [100, 109] on link "Attorney / Credit Counseling Fees" at bounding box center [116, 105] width 158 height 20
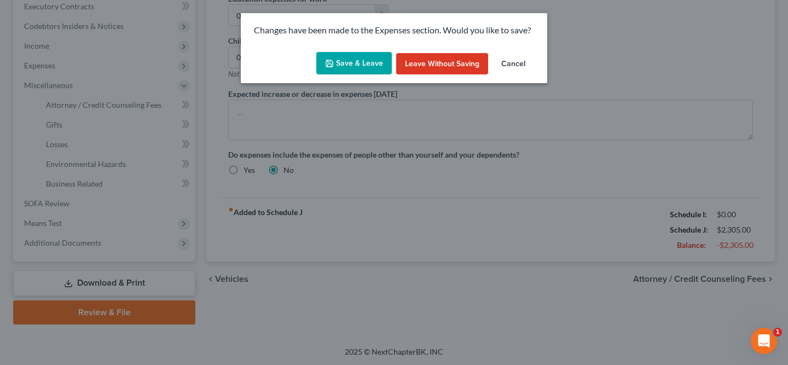
click at [362, 67] on button "Save & Leave" at bounding box center [353, 63] width 75 height 23
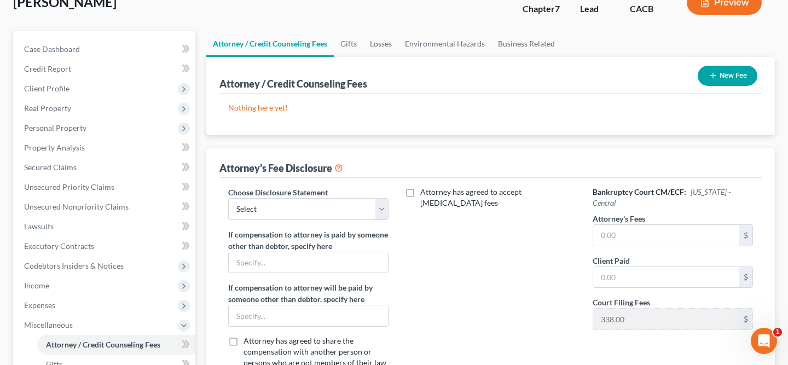
scroll to position [85, 0]
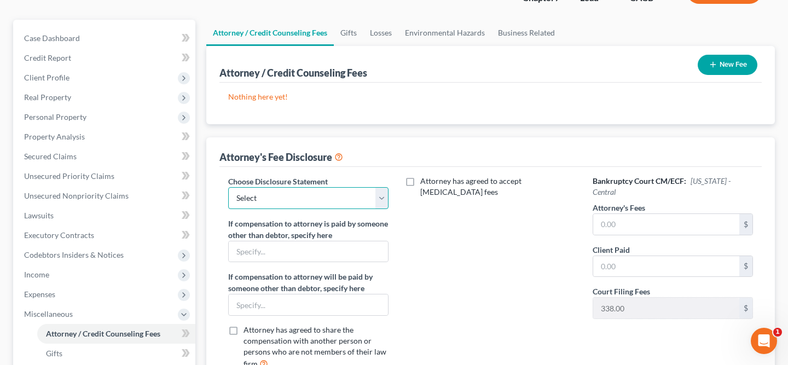
click at [359, 199] on select "Select Fee Disclosure" at bounding box center [308, 198] width 160 height 22
select select "0"
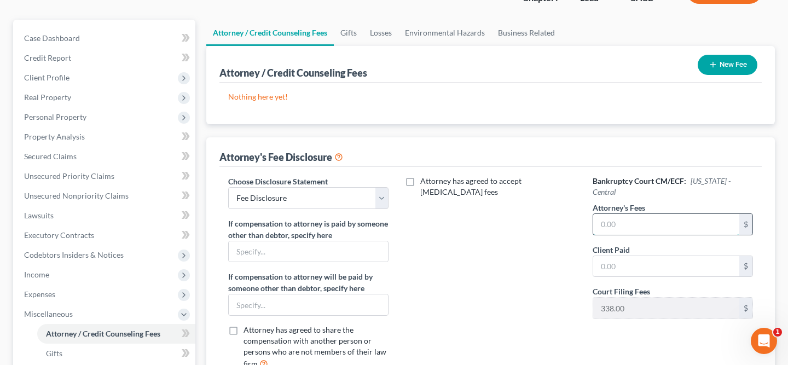
click at [636, 216] on input "text" at bounding box center [666, 224] width 146 height 21
type input "2,100"
click at [493, 254] on div "Attorney has agreed to accept [MEDICAL_DATA] fees" at bounding box center [490, 277] width 182 height 203
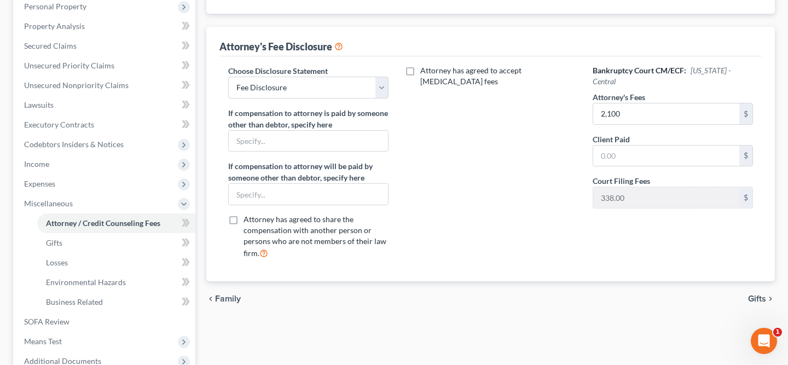
scroll to position [243, 0]
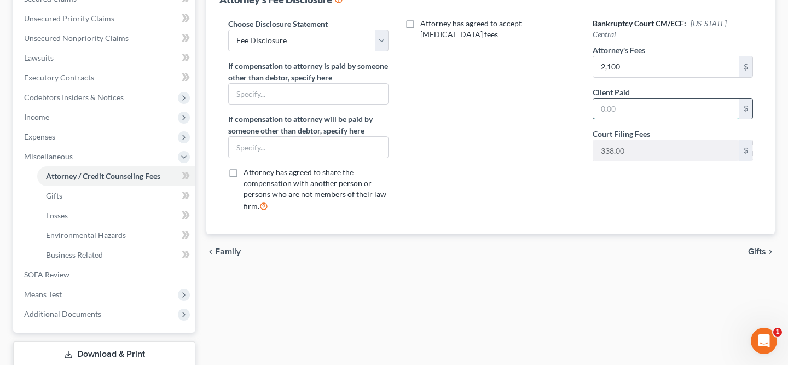
click at [643, 104] on input "text" at bounding box center [666, 108] width 146 height 21
type input "2,100"
click at [546, 180] on div "Attorney has agreed to accept [MEDICAL_DATA] fees" at bounding box center [490, 119] width 182 height 203
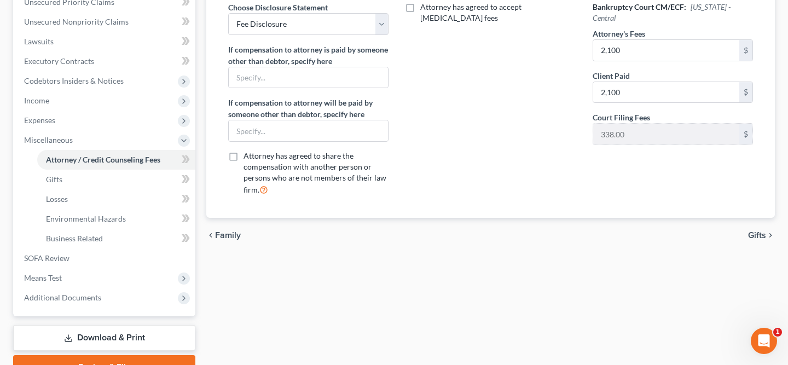
scroll to position [314, 0]
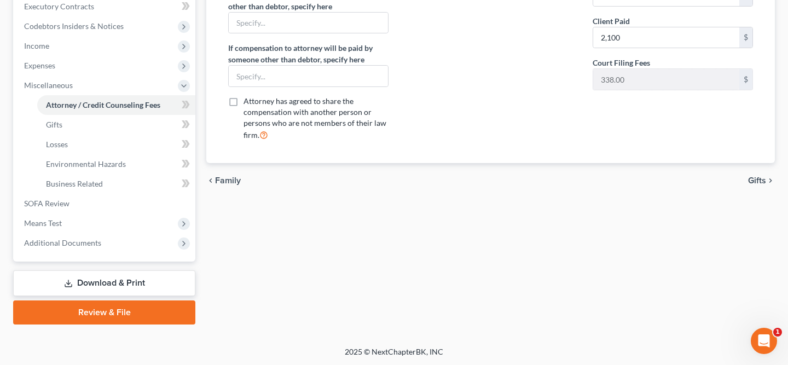
click at [170, 313] on link "Review & File" at bounding box center [104, 312] width 182 height 24
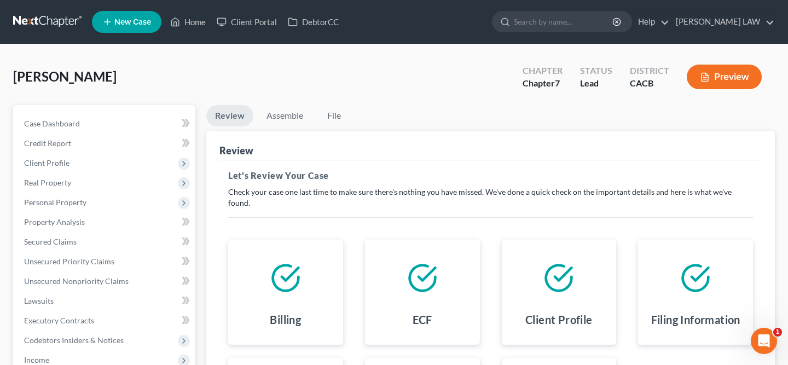
click at [290, 103] on div "[PERSON_NAME] Upgraded Chapter Chapter 7 Status Lead District CACB Preview" at bounding box center [393, 81] width 761 height 48
click at [306, 121] on link "Assemble" at bounding box center [285, 115] width 54 height 21
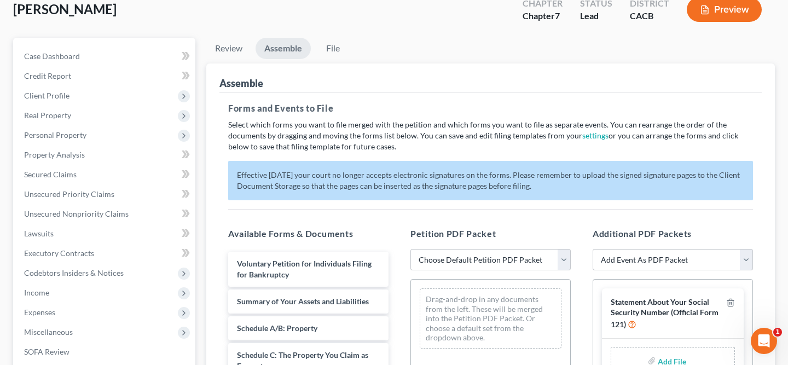
scroll to position [197, 0]
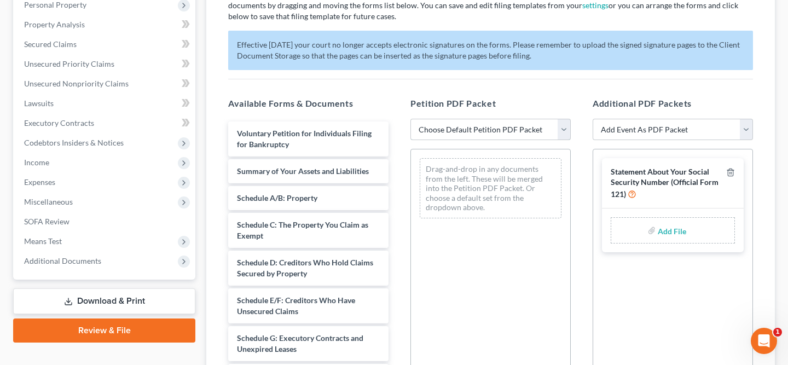
click at [441, 133] on select "Choose Default Petition PDF Packet Complete Bankruptcy Petition (all forms and …" at bounding box center [490, 130] width 160 height 22
select select "0"
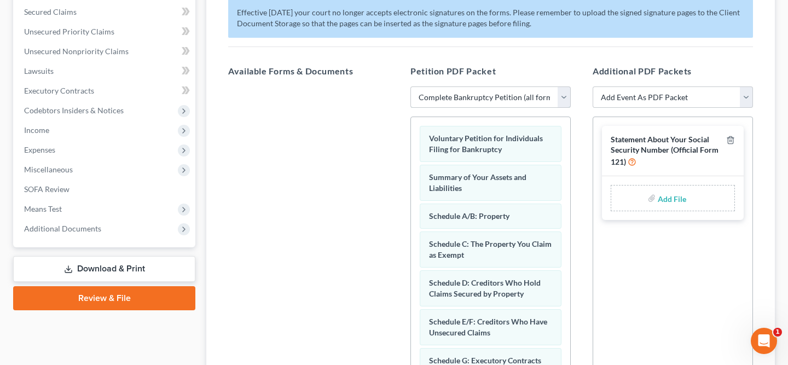
scroll to position [233, 0]
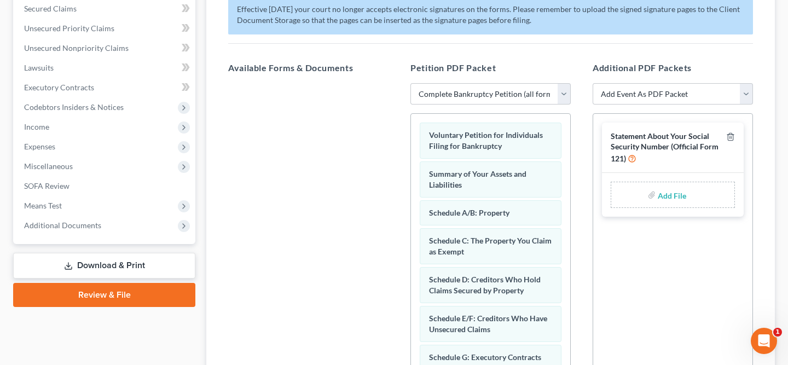
click at [657, 196] on label "Add File" at bounding box center [672, 197] width 31 height 20
click at [664, 200] on input "file" at bounding box center [670, 195] width 26 height 20
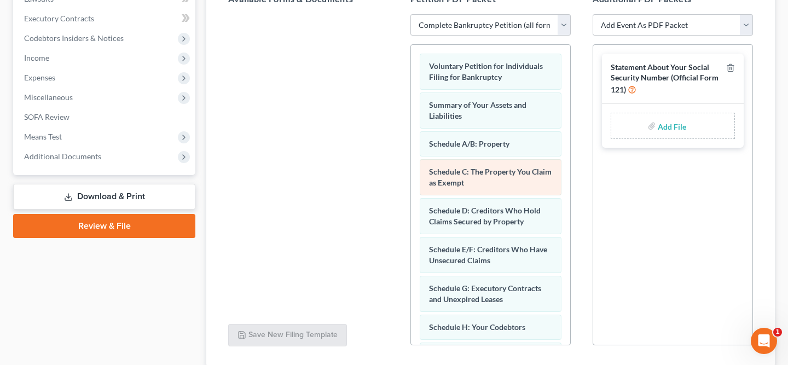
scroll to position [291, 0]
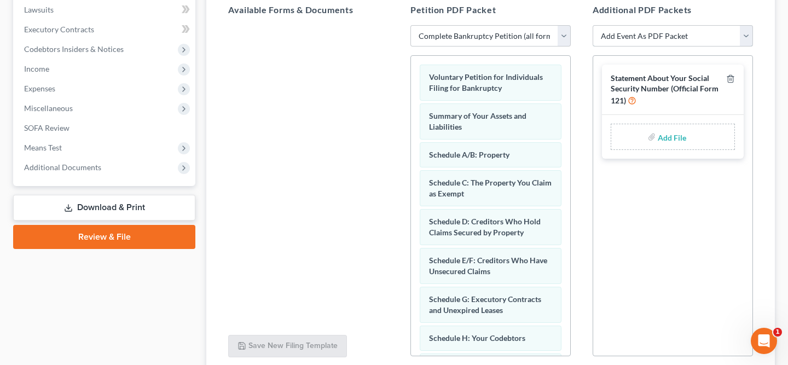
click at [634, 25] on select "Add Event As PDF Packet Amended Chapter 11 Plan Amended Chapter 11 Small Busine…" at bounding box center [672, 36] width 160 height 22
select select "51"
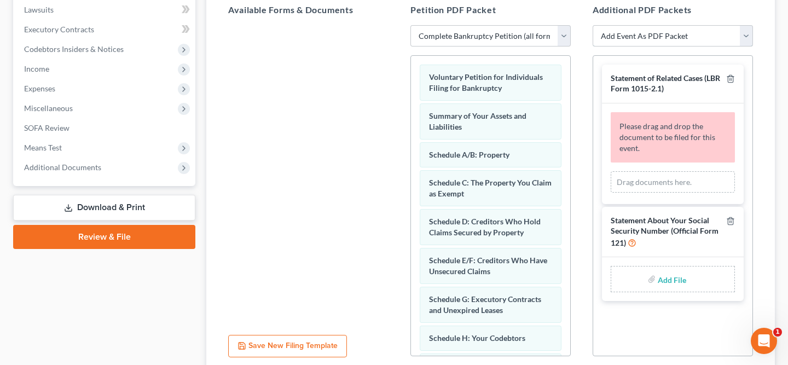
click at [667, 41] on select "Add Event As PDF Packet Amended Chapter 11 Plan Amended Chapter 11 Small Busine…" at bounding box center [672, 36] width 160 height 22
select select "23"
select select
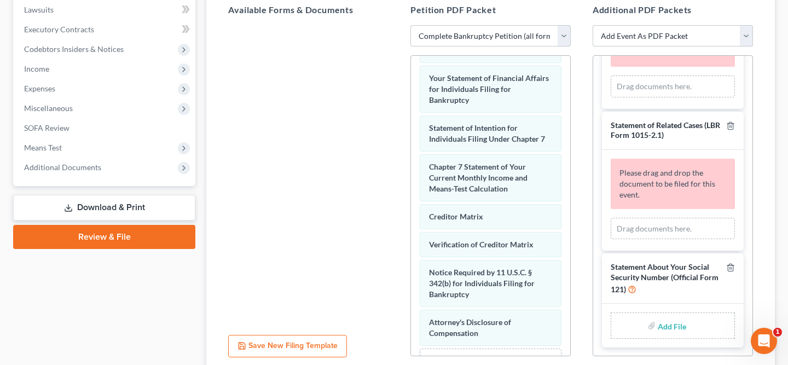
scroll to position [423, 0]
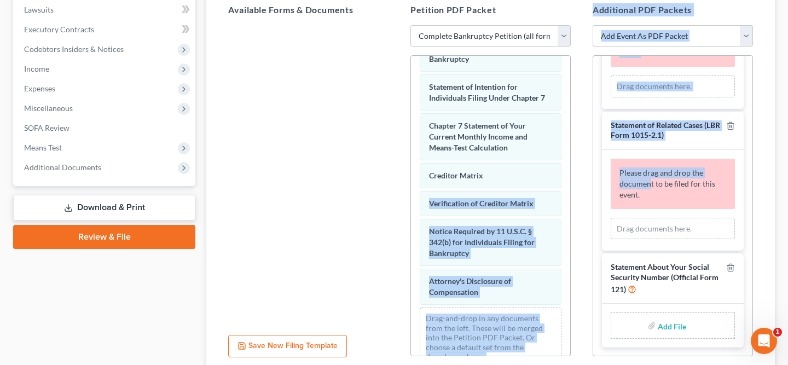
drag, startPoint x: 650, startPoint y: 177, endPoint x: 580, endPoint y: 178, distance: 69.5
click at [580, 178] on div "Available Forms & Documents Save New Filing Template Petition PDF Packet Choose…" at bounding box center [490, 180] width 546 height 371
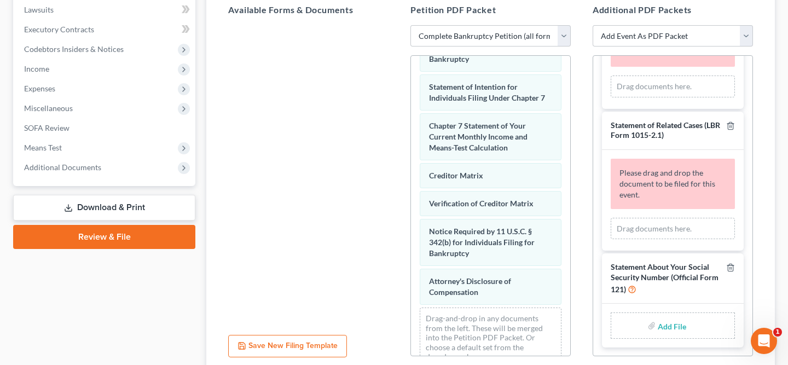
click at [658, 228] on div "Drag documents here." at bounding box center [672, 229] width 124 height 22
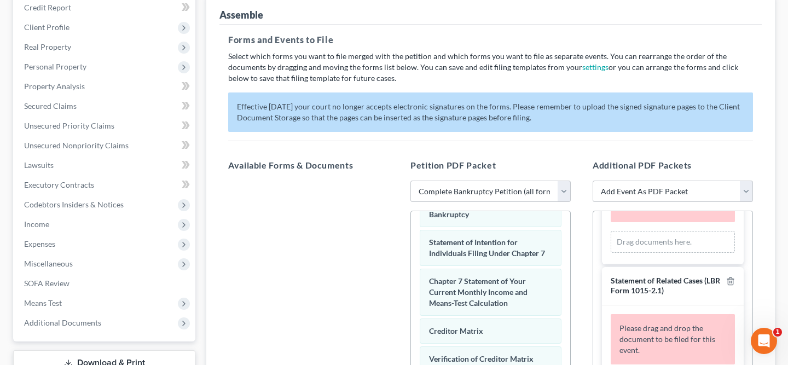
scroll to position [380, 0]
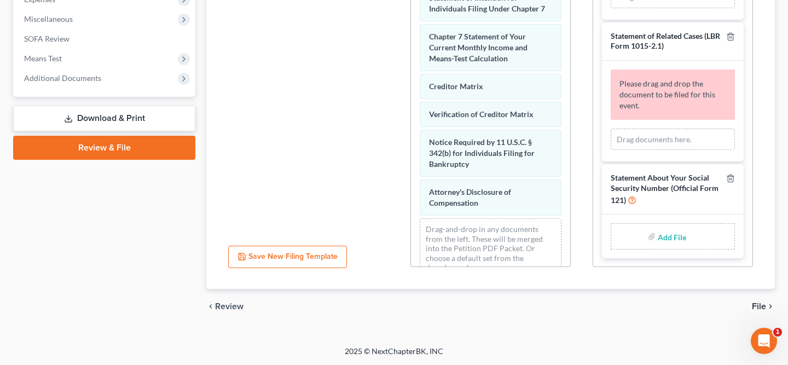
click at [672, 189] on span "Statement About Your Social Security Number (Official Form 121)" at bounding box center [664, 188] width 108 height 31
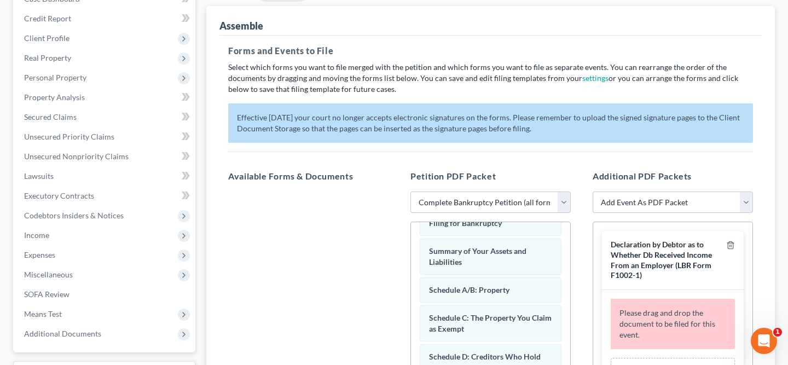
scroll to position [346, 0]
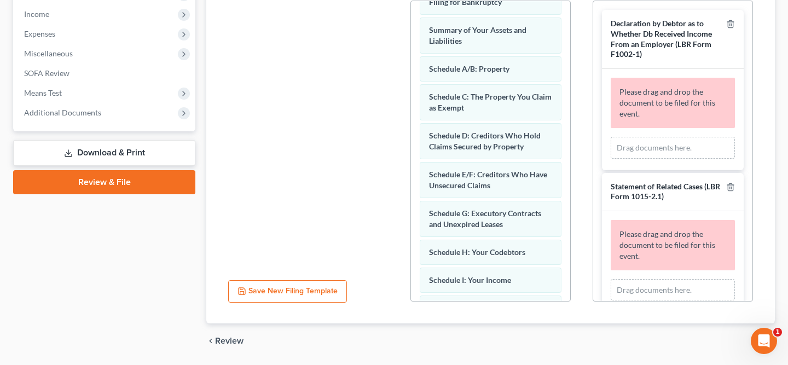
click at [170, 154] on link "Download & Print" at bounding box center [104, 153] width 182 height 26
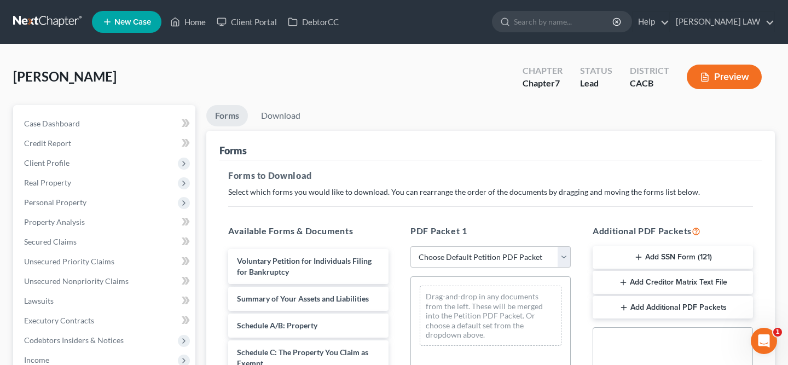
scroll to position [76, 0]
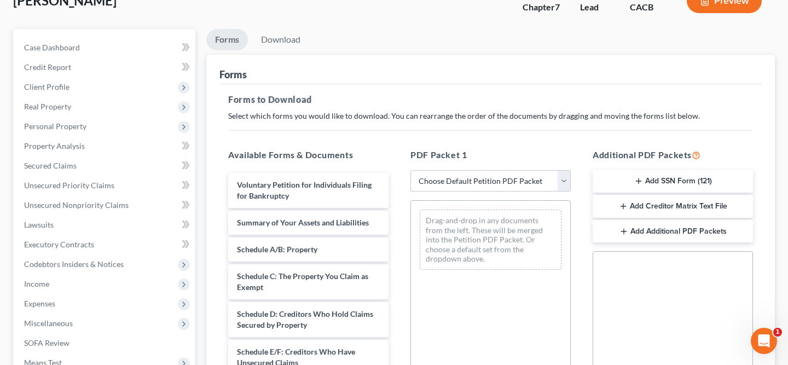
click at [449, 181] on select "Choose Default Petition PDF Packet Complete Bankruptcy Petition (all forms and …" at bounding box center [490, 181] width 160 height 22
select select "0"
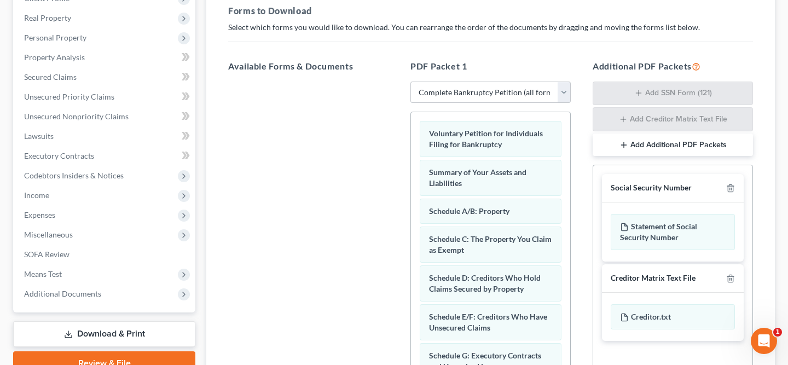
scroll to position [184, 0]
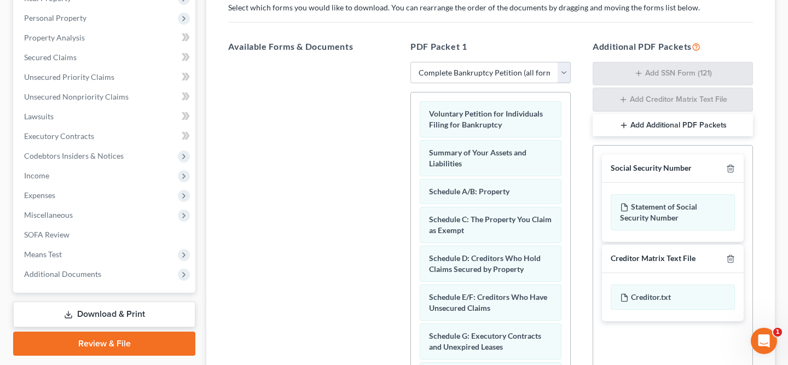
click at [680, 166] on div "Social Security Number" at bounding box center [650, 168] width 81 height 10
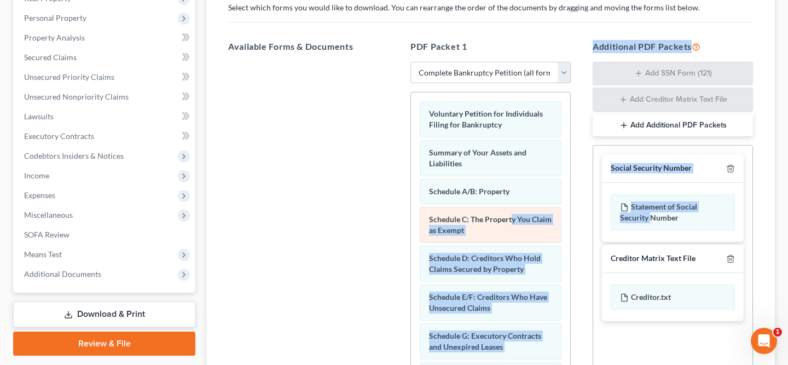
drag, startPoint x: 649, startPoint y: 214, endPoint x: 545, endPoint y: 212, distance: 104.5
click at [522, 218] on div "Available Forms & Documents Save New Download Template PDF Packet 1 Choose Defa…" at bounding box center [490, 217] width 546 height 372
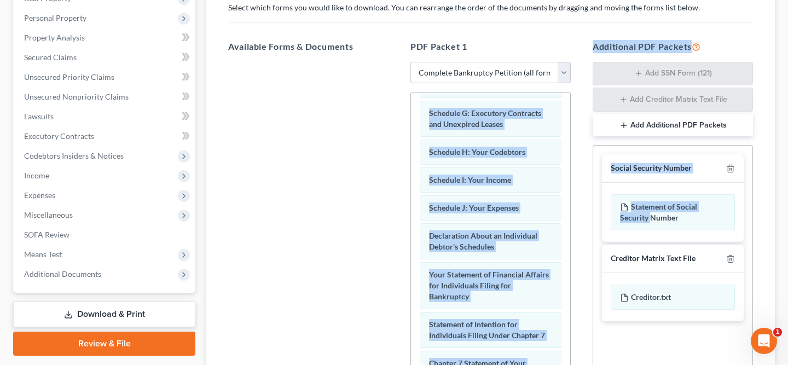
scroll to position [423, 0]
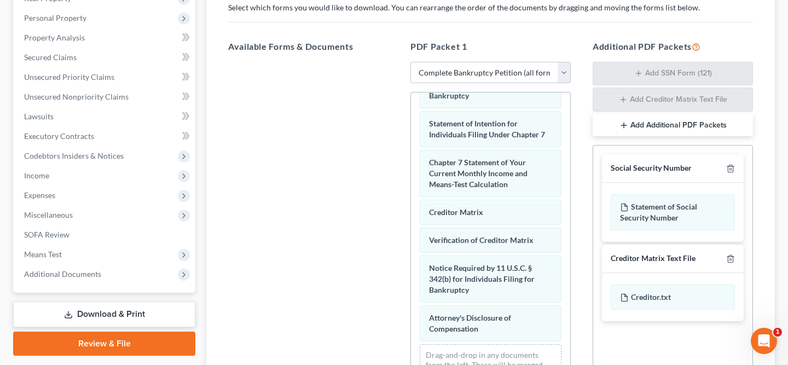
click at [342, 236] on div at bounding box center [308, 212] width 178 height 301
click at [640, 163] on div "Social Security Number" at bounding box center [650, 168] width 81 height 10
drag, startPoint x: 639, startPoint y: 172, endPoint x: 634, endPoint y: 177, distance: 7.0
click at [633, 177] on div "Social Security Number" at bounding box center [673, 168] width 142 height 28
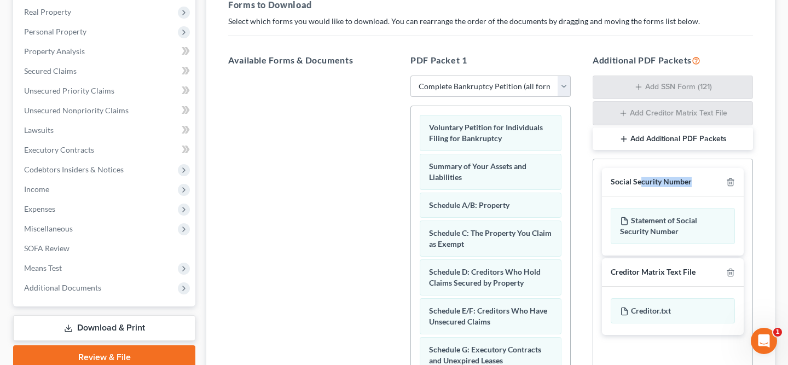
scroll to position [0, 0]
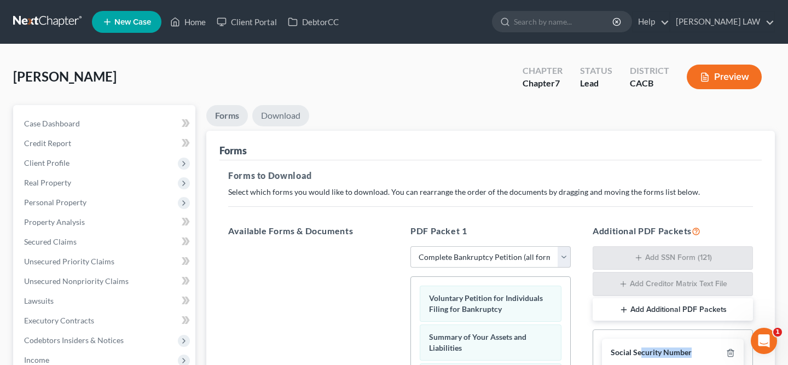
click at [280, 115] on link "Download" at bounding box center [280, 115] width 57 height 21
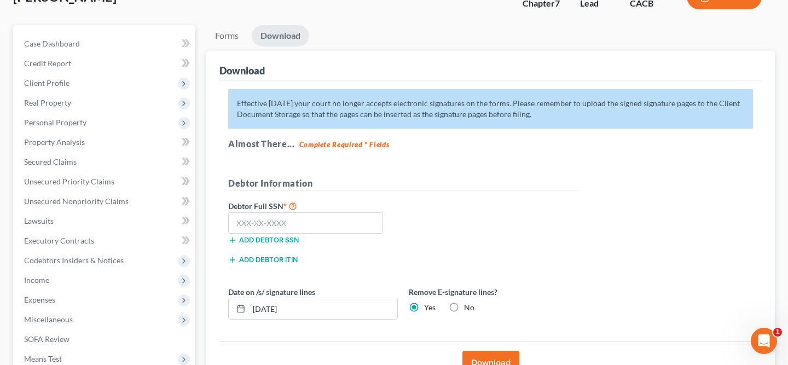
scroll to position [132, 0]
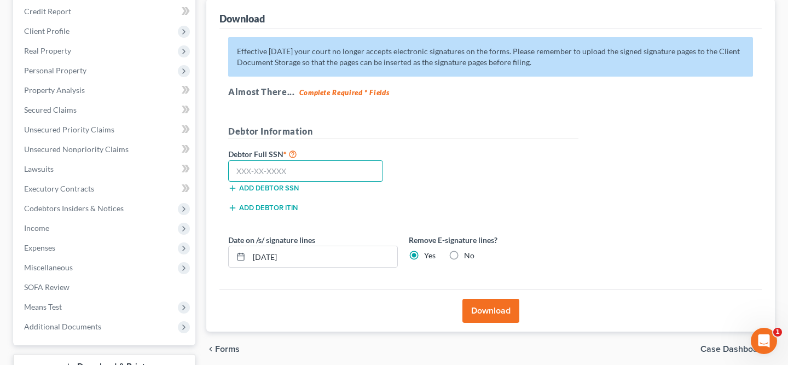
click at [245, 173] on input "text" at bounding box center [305, 171] width 155 height 22
paste input "606-33-9767"
type input "606-33-9767"
click at [492, 307] on button "Download" at bounding box center [490, 311] width 57 height 24
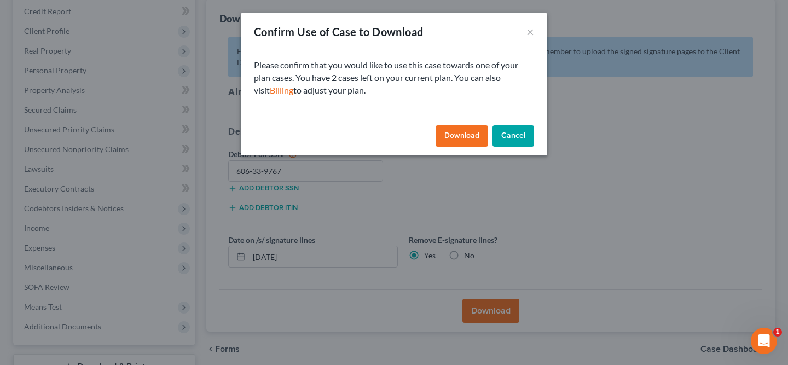
click at [450, 137] on button "Download" at bounding box center [461, 136] width 53 height 22
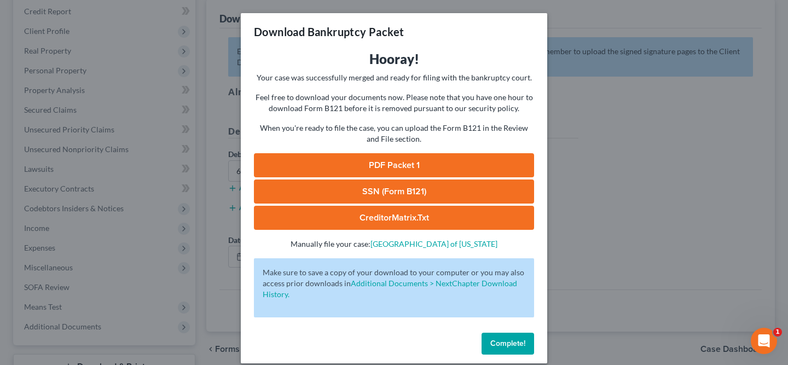
click at [411, 169] on link "PDF Packet 1" at bounding box center [394, 165] width 280 height 24
click at [444, 193] on link "SSN (Form B121)" at bounding box center [394, 191] width 280 height 24
